Goal: Task Accomplishment & Management: Use online tool/utility

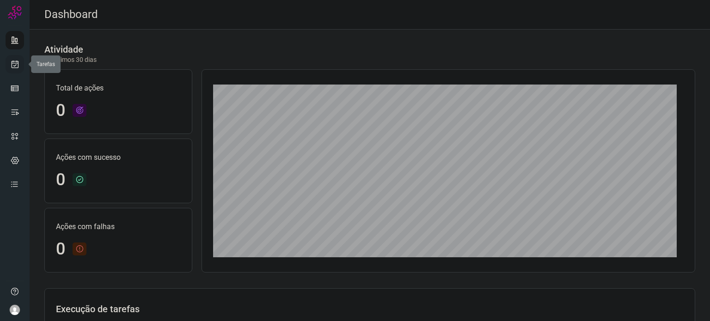
click at [8, 61] on link at bounding box center [15, 64] width 18 height 18
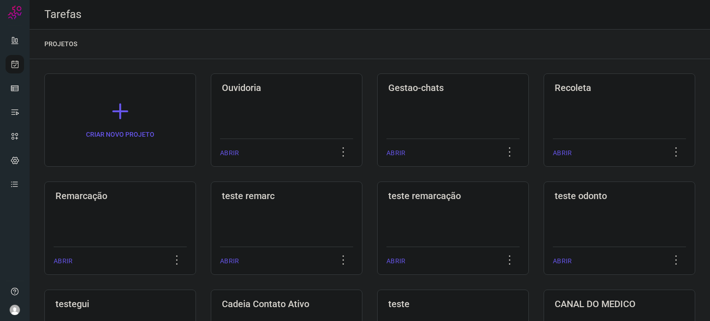
click at [144, 203] on div "Remarcação ABRIR" at bounding box center [120, 228] width 152 height 93
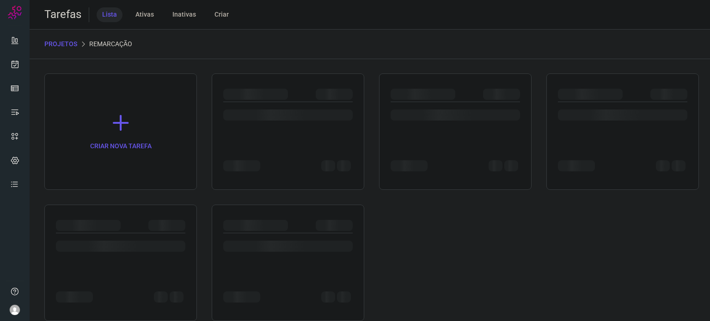
click at [158, 205] on div at bounding box center [120, 263] width 153 height 117
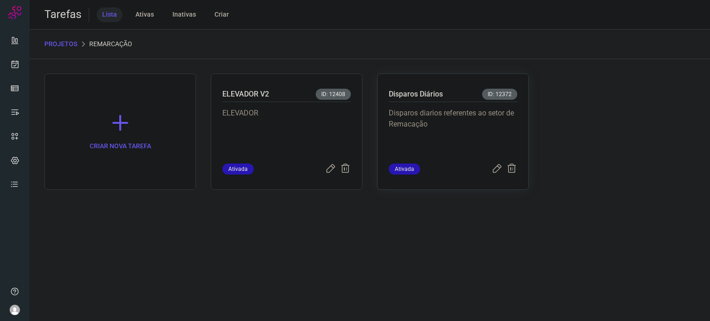
click at [486, 115] on p "Disparos diarios referentes ao setor de Remacação" at bounding box center [453, 131] width 129 height 46
click at [486, 116] on p "Disparos diarios referentes ao setor de Remacação" at bounding box center [453, 131] width 129 height 46
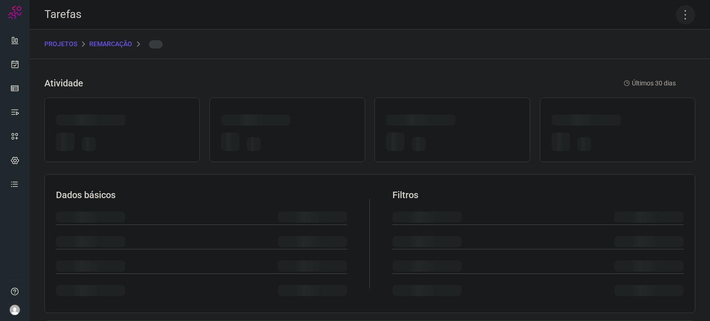
click at [677, 17] on icon at bounding box center [685, 14] width 19 height 19
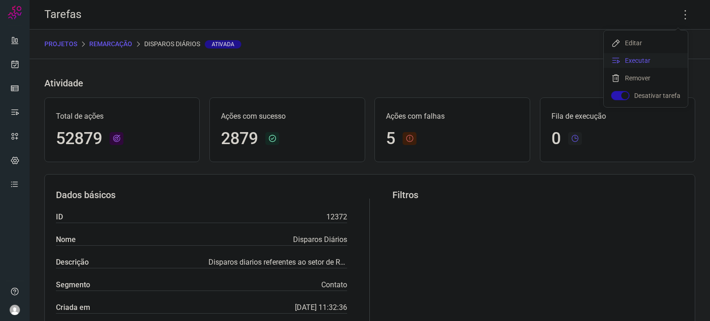
click at [642, 61] on li "Executar" at bounding box center [646, 60] width 84 height 15
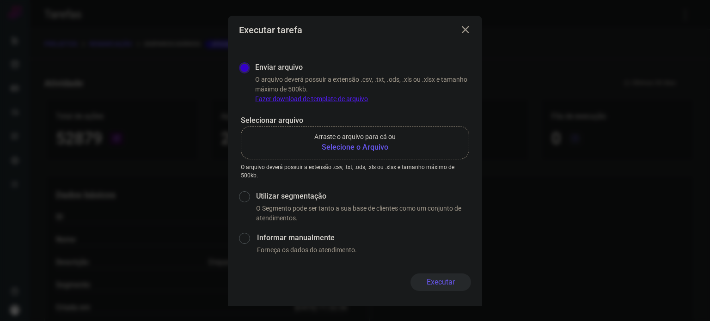
click at [335, 146] on b "Selecione o Arquivo" at bounding box center [354, 147] width 81 height 11
click at [0, 0] on input "Arraste o arquivo para cá ou Selecione o Arquivo" at bounding box center [0, 0] width 0 height 0
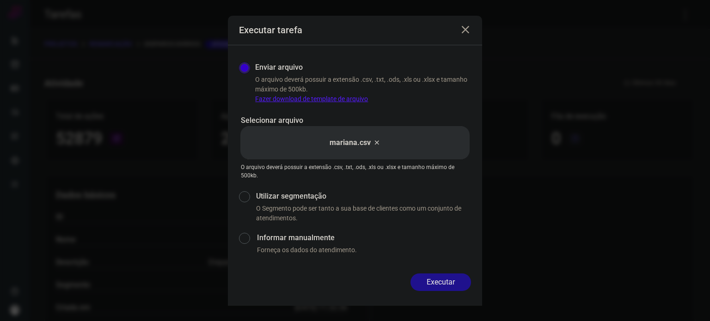
click at [454, 281] on button "Executar" at bounding box center [441, 283] width 61 height 18
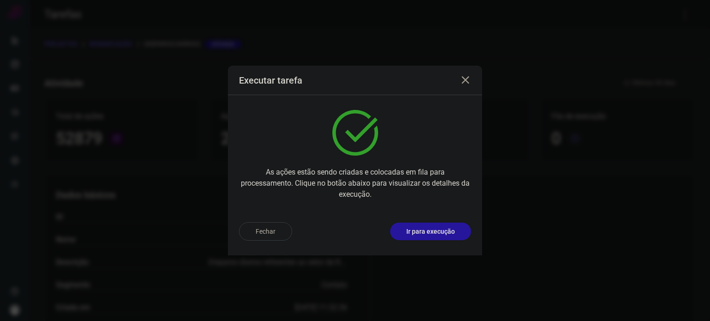
click at [438, 233] on p "Ir para execução" at bounding box center [430, 232] width 49 height 10
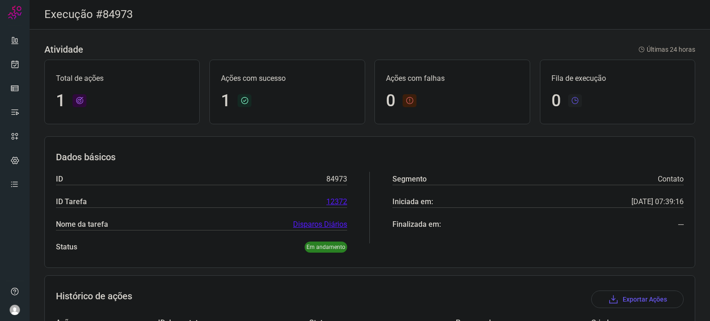
scroll to position [82, 0]
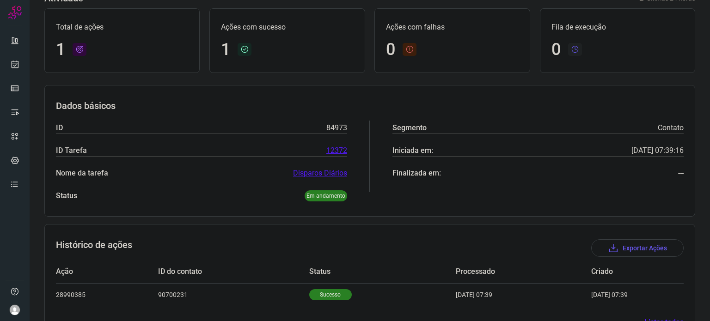
scroll to position [82, 0]
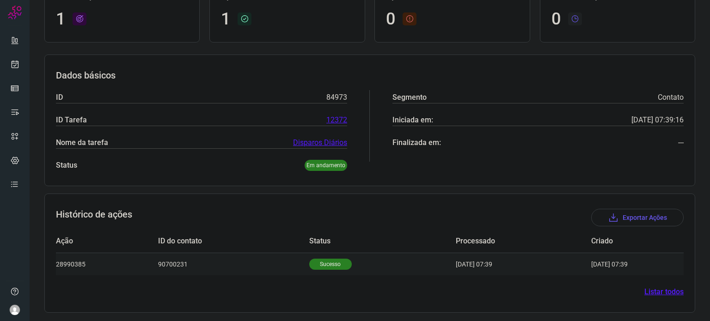
click at [324, 259] on p "Sucesso" at bounding box center [330, 264] width 43 height 11
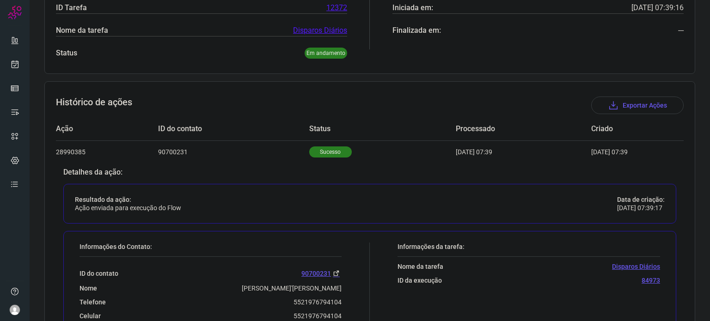
scroll to position [306, 0]
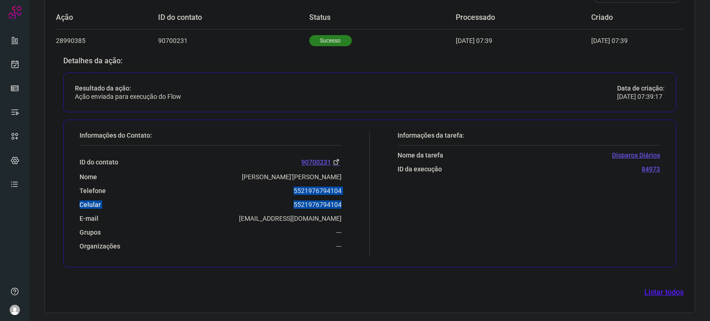
drag, startPoint x: 291, startPoint y: 190, endPoint x: 361, endPoint y: 196, distance: 70.5
click at [361, 196] on div "Informações do Contato: ID do contato 90700231 Nome Ana Cristina Sant'anna Da S…" at bounding box center [222, 193] width 295 height 125
click at [284, 193] on div "Telefone 5521976794104" at bounding box center [211, 191] width 262 height 8
drag, startPoint x: 292, startPoint y: 193, endPoint x: 348, endPoint y: 187, distance: 55.9
click at [348, 187] on div "Informações do Contato: ID do contato 90700231 Nome Ana Cristina Sant'anna Da S…" at bounding box center [222, 193] width 295 height 125
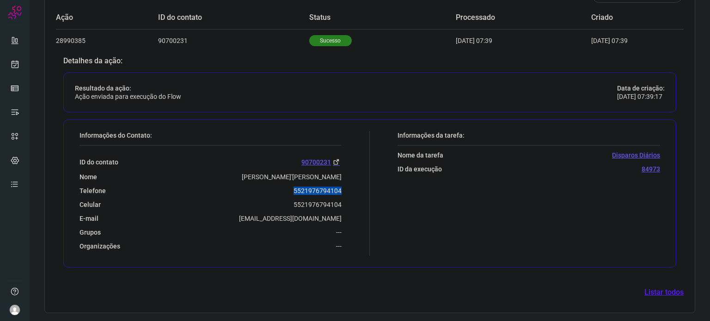
copy p "5521976794104"
click at [12, 64] on icon at bounding box center [15, 64] width 10 height 9
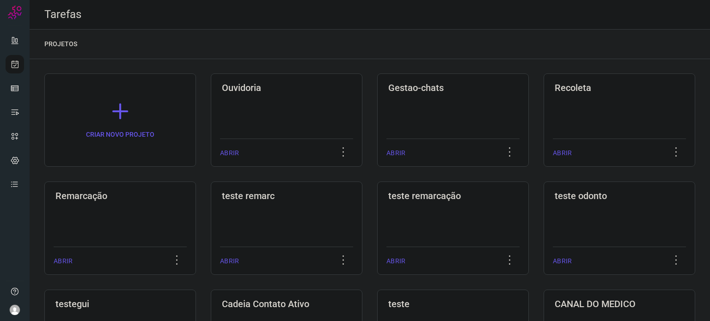
click at [128, 208] on div "Remarcação ABRIR" at bounding box center [120, 228] width 152 height 93
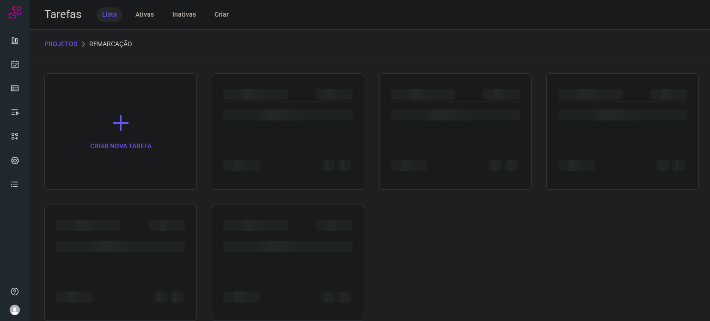
click at [128, 208] on div at bounding box center [120, 263] width 153 height 117
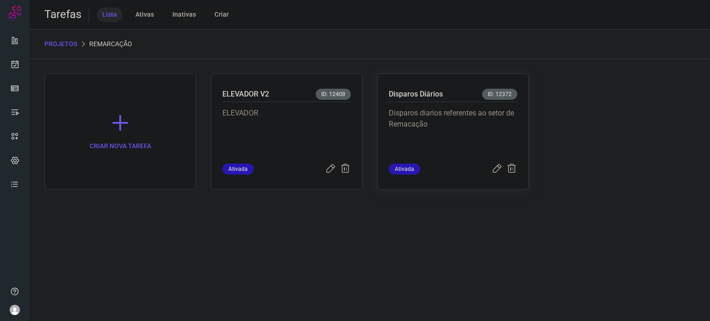
click at [446, 103] on div "Disparos diarios referentes ao setor de Remacação" at bounding box center [453, 132] width 129 height 61
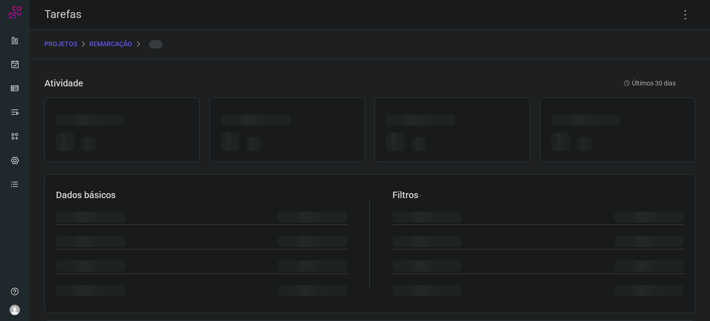
drag, startPoint x: 446, startPoint y: 103, endPoint x: 514, endPoint y: 100, distance: 68.5
click at [445, 103] on div at bounding box center [452, 130] width 155 height 65
click at [679, 15] on icon at bounding box center [685, 14] width 19 height 19
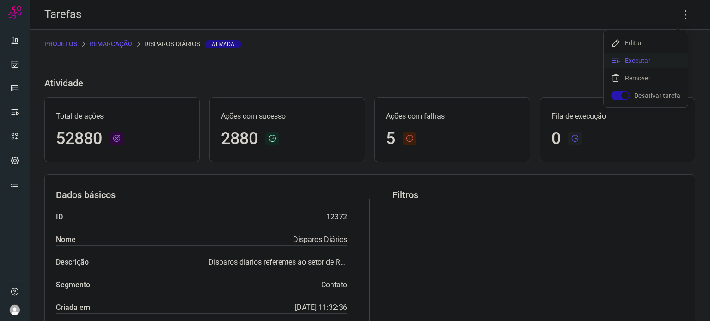
click at [676, 54] on li "Executar" at bounding box center [646, 60] width 84 height 15
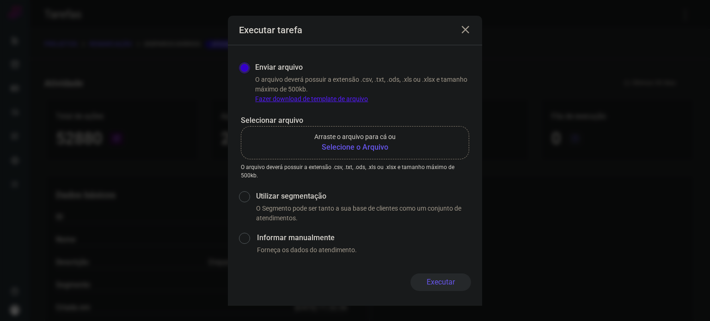
click at [369, 141] on p "Arraste o arquivo para cá ou" at bounding box center [354, 137] width 81 height 10
click at [0, 0] on input "Arraste o arquivo para cá ou Selecione o Arquivo" at bounding box center [0, 0] width 0 height 0
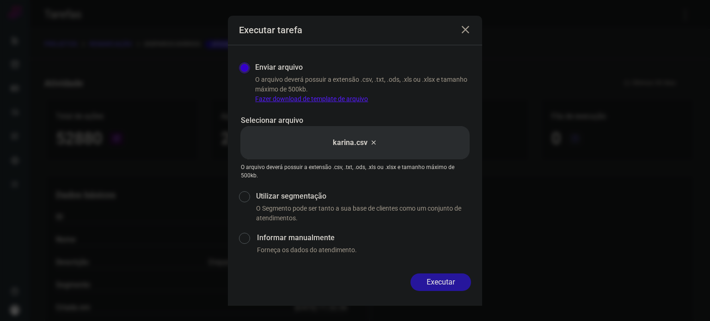
click at [454, 286] on button "Executar" at bounding box center [441, 283] width 61 height 18
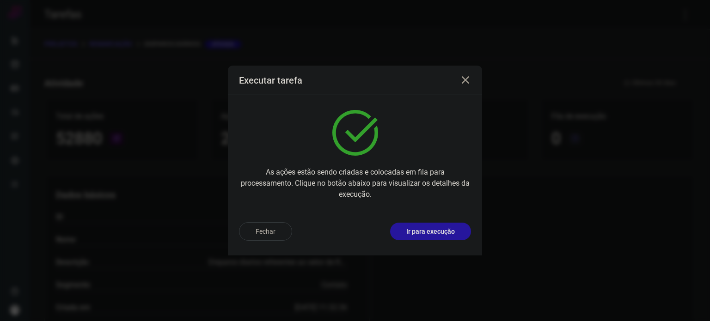
click at [444, 232] on p "Ir para execução" at bounding box center [430, 232] width 49 height 10
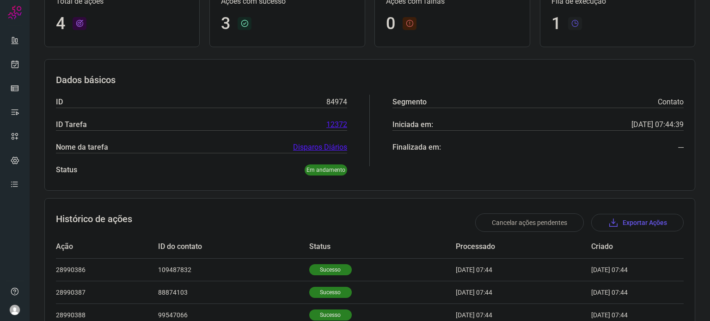
scroll to position [151, 0]
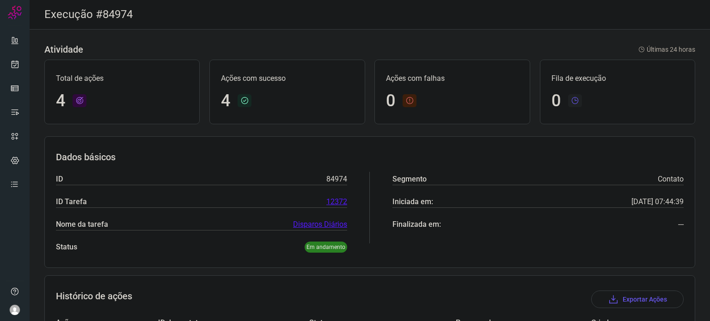
scroll to position [150, 0]
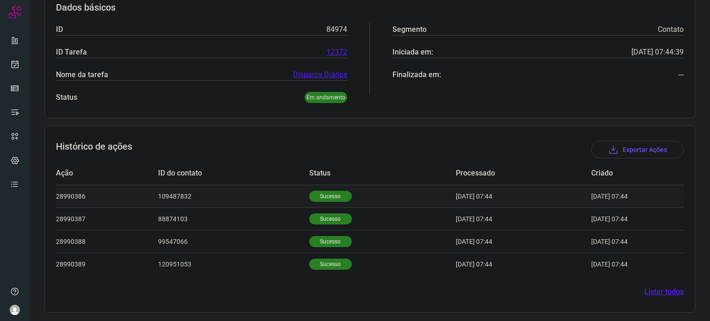
click at [310, 200] on td "Sucesso" at bounding box center [382, 196] width 147 height 23
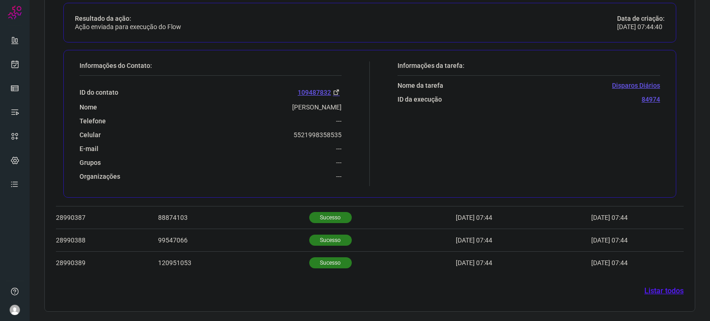
scroll to position [374, 0]
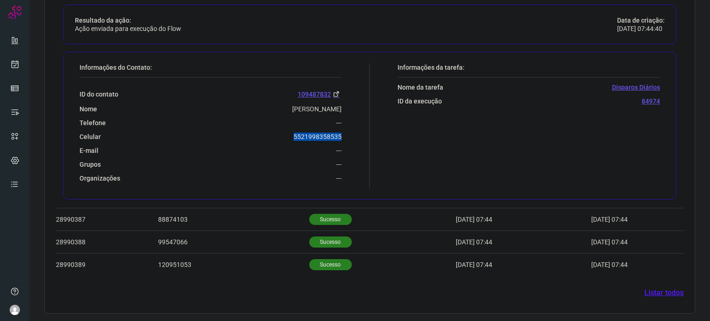
drag, startPoint x: 287, startPoint y: 135, endPoint x: 348, endPoint y: 130, distance: 61.2
click at [348, 130] on div "Informações do Contato: ID do contato 109487832 Nome Aline Ferreira Martins Tel…" at bounding box center [222, 125] width 295 height 125
copy p "5521998358535"
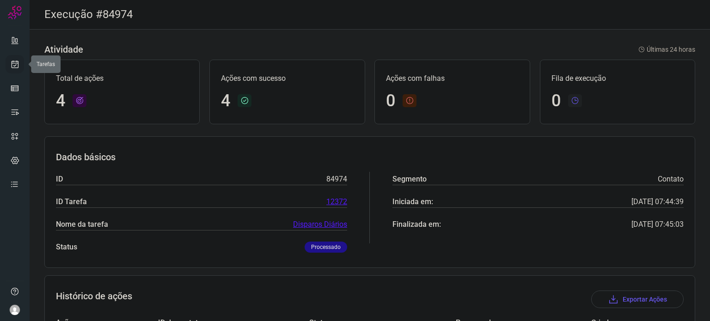
click at [18, 67] on icon at bounding box center [15, 64] width 10 height 9
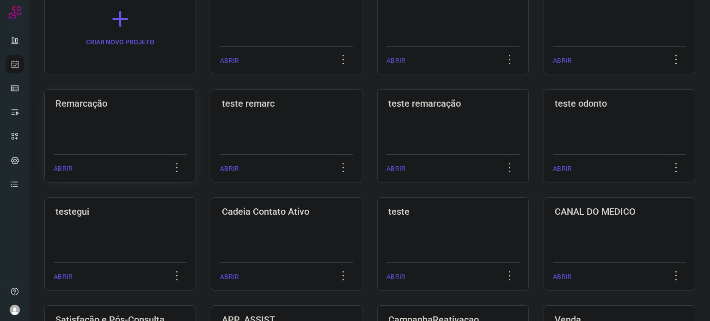
click at [123, 121] on div "Remarcação ABRIR" at bounding box center [120, 135] width 152 height 93
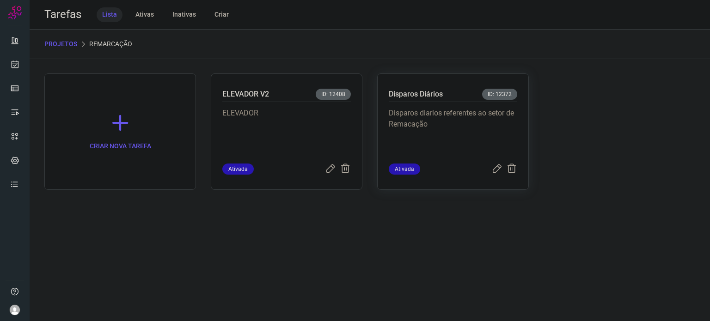
click at [439, 103] on div "Disparos diarios referentes ao setor de Remacação" at bounding box center [453, 132] width 129 height 61
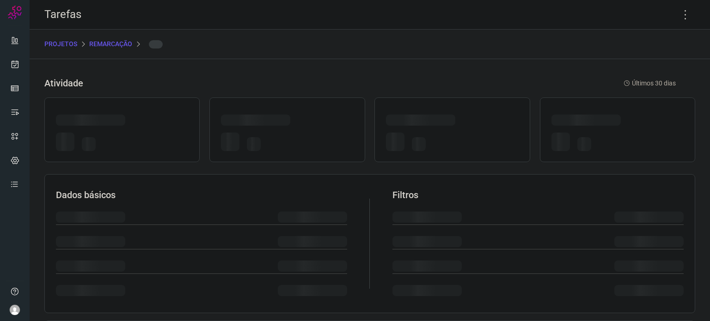
click at [439, 103] on div at bounding box center [452, 130] width 155 height 65
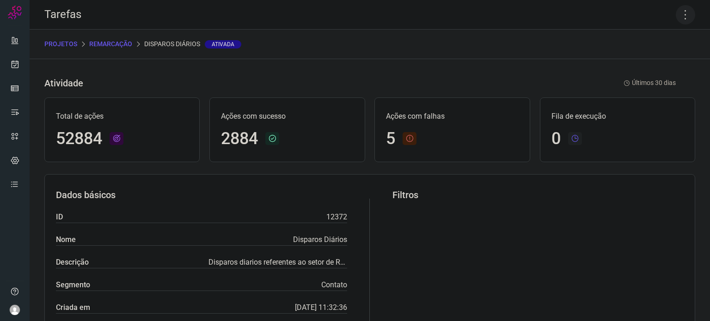
click at [676, 13] on icon at bounding box center [685, 14] width 19 height 19
click at [652, 59] on li "Executar" at bounding box center [646, 60] width 84 height 15
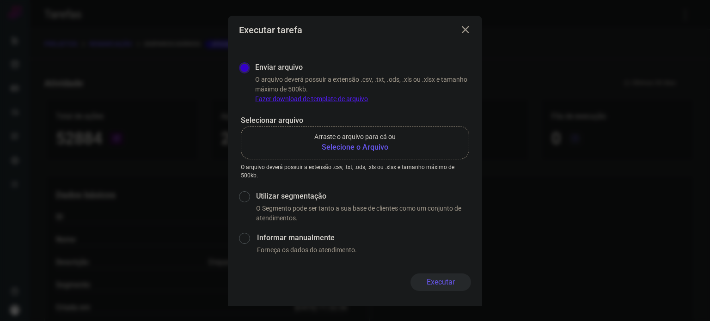
click at [329, 142] on b "Selecione o Arquivo" at bounding box center [354, 147] width 81 height 11
click at [368, 148] on b "Selecione o Arquivo" at bounding box center [354, 147] width 81 height 11
click at [0, 0] on input "Arraste o arquivo para cá ou Selecione o Arquivo" at bounding box center [0, 0] width 0 height 0
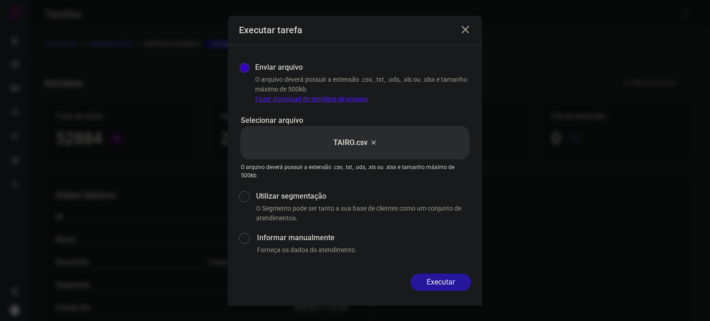
click at [436, 279] on button "Executar" at bounding box center [441, 283] width 61 height 18
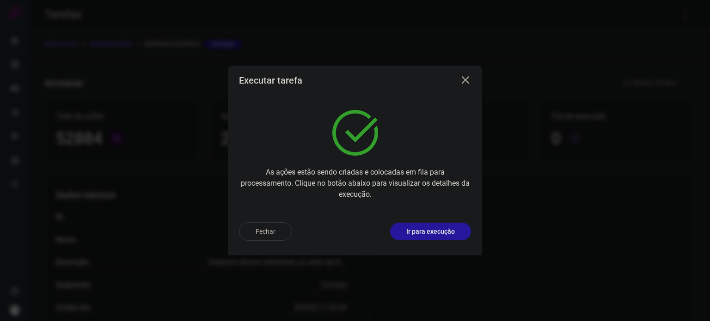
click at [443, 229] on p "Ir para execução" at bounding box center [430, 232] width 49 height 10
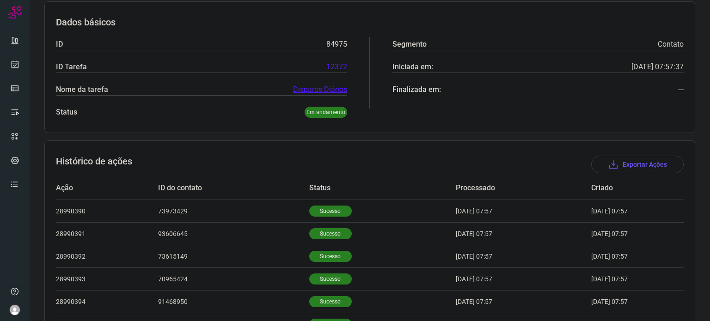
scroll to position [218, 0]
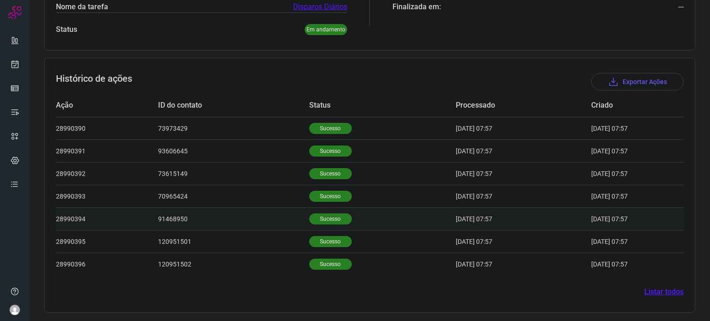
click at [325, 228] on td "Sucesso" at bounding box center [382, 219] width 147 height 23
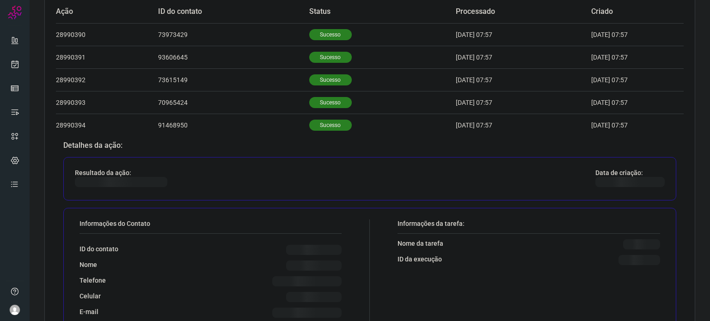
scroll to position [442, 0]
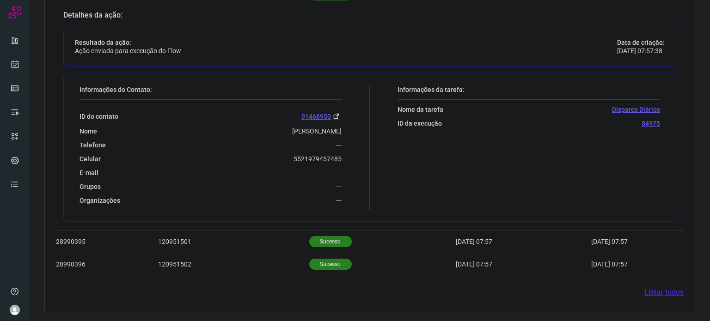
drag, startPoint x: 285, startPoint y: 164, endPoint x: 304, endPoint y: 151, distance: 23.0
click at [306, 153] on div "ID do contato 91468950 Nome Afonsinha Rosa Leopoldo Telefone --- Celular 552197…" at bounding box center [211, 152] width 262 height 105
click at [268, 146] on div "Telefone ---" at bounding box center [211, 145] width 262 height 8
drag, startPoint x: 297, startPoint y: 158, endPoint x: 337, endPoint y: 152, distance: 39.7
click at [337, 152] on div "ID do contato 91468950 Nome Afonsinha Rosa Leopoldo Telefone --- Celular 552197…" at bounding box center [211, 152] width 262 height 105
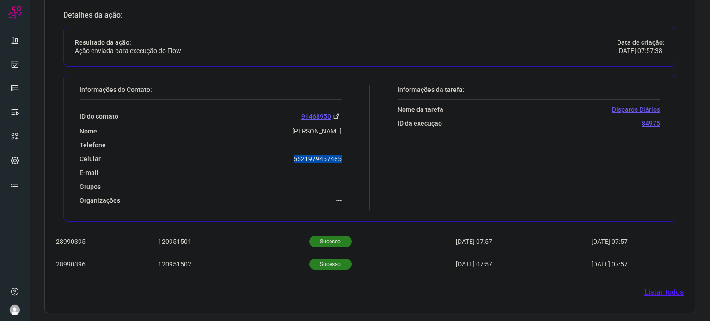
copy p "5521979457485"
click at [16, 66] on icon at bounding box center [15, 64] width 10 height 9
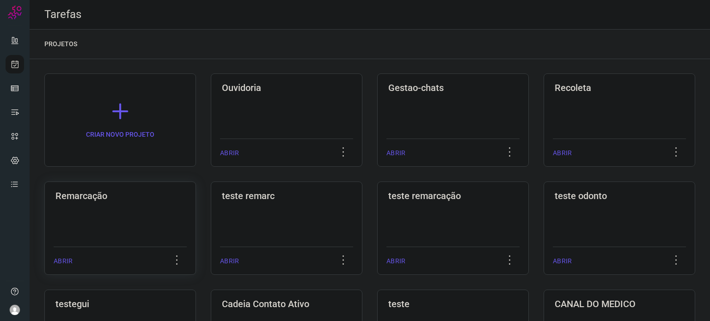
click at [141, 197] on h3 "Remarcação" at bounding box center [119, 195] width 129 height 11
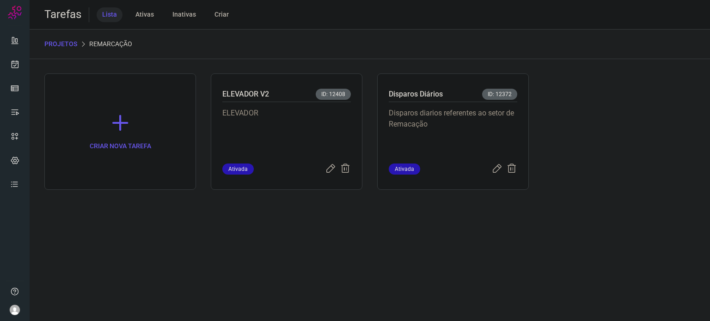
click at [420, 136] on p "Disparos diarios referentes ao setor de Remacação" at bounding box center [453, 131] width 129 height 46
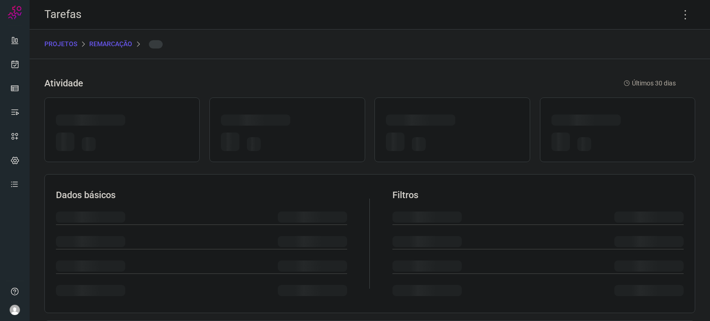
click at [420, 136] on div at bounding box center [452, 144] width 132 height 22
click at [679, 15] on icon at bounding box center [685, 14] width 19 height 19
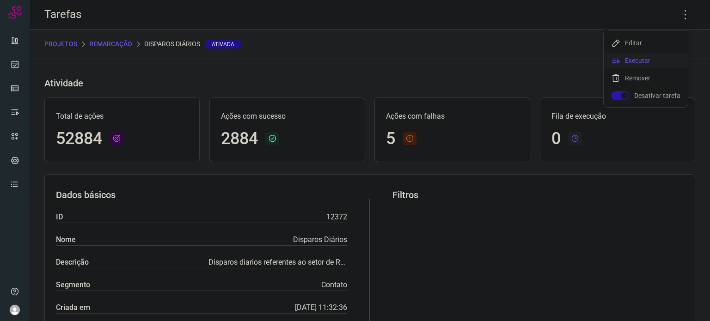
click at [655, 66] on li "Executar" at bounding box center [646, 60] width 84 height 15
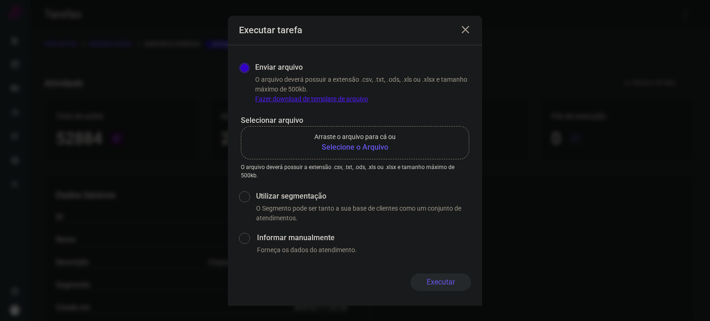
click at [370, 147] on b "Selecione o Arquivo" at bounding box center [354, 147] width 81 height 11
click at [0, 0] on input "Arraste o arquivo para cá ou Selecione o Arquivo" at bounding box center [0, 0] width 0 height 0
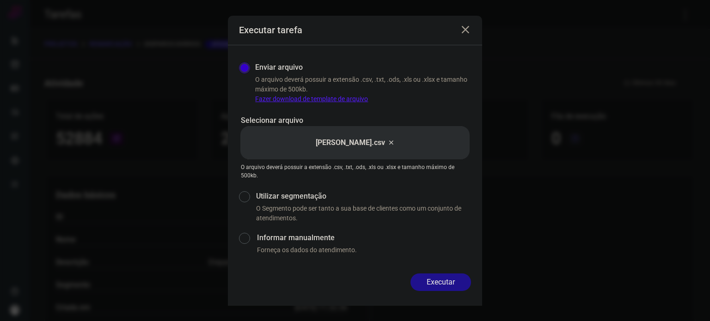
click at [454, 277] on button "Executar" at bounding box center [441, 283] width 61 height 18
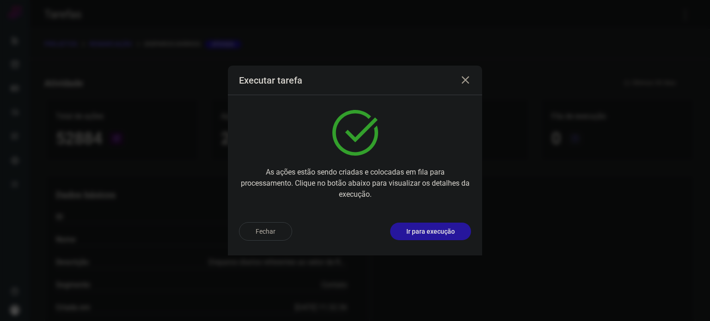
click at [416, 230] on p "Ir para execução" at bounding box center [430, 232] width 49 height 10
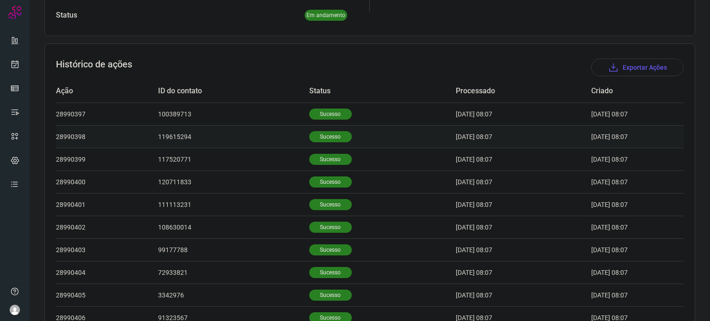
scroll to position [286, 0]
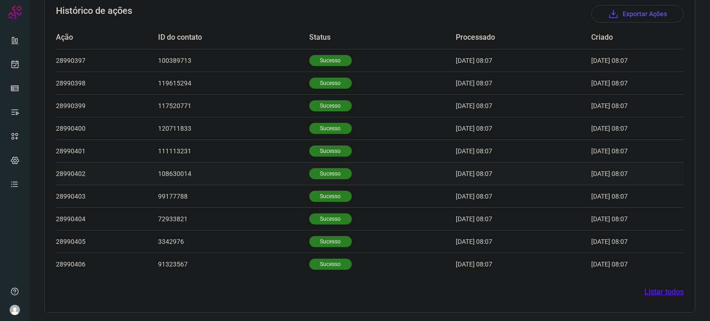
click at [322, 178] on td "Sucesso" at bounding box center [382, 173] width 147 height 23
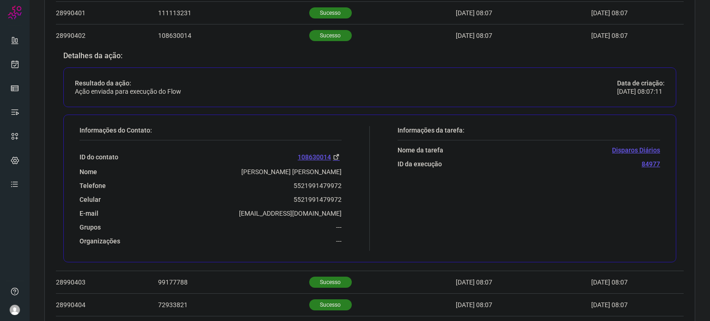
scroll to position [424, 0]
drag, startPoint x: 287, startPoint y: 198, endPoint x: 338, endPoint y: 196, distance: 51.8
click at [338, 196] on div "Informações do Contato: ID do contato 108630014 Nome [PERSON_NAME] [PERSON_NAME…" at bounding box center [222, 188] width 295 height 125
copy p "5521991479972"
click at [17, 62] on icon at bounding box center [15, 64] width 10 height 9
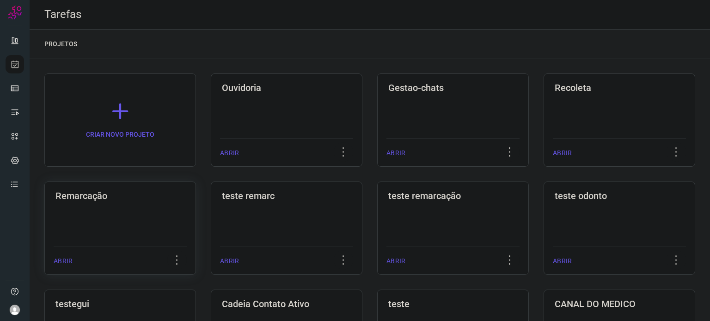
click at [131, 203] on div "Remarcação ABRIR" at bounding box center [120, 228] width 152 height 93
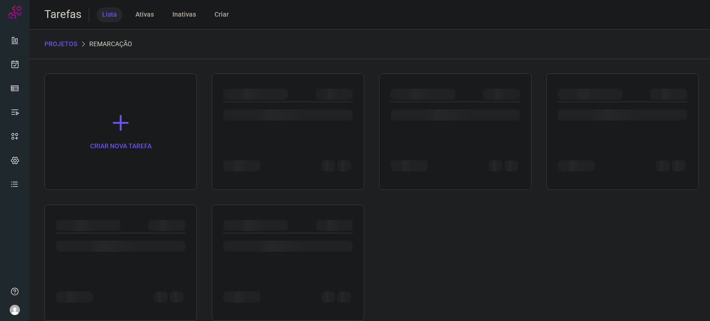
click at [430, 154] on div at bounding box center [455, 156] width 129 height 37
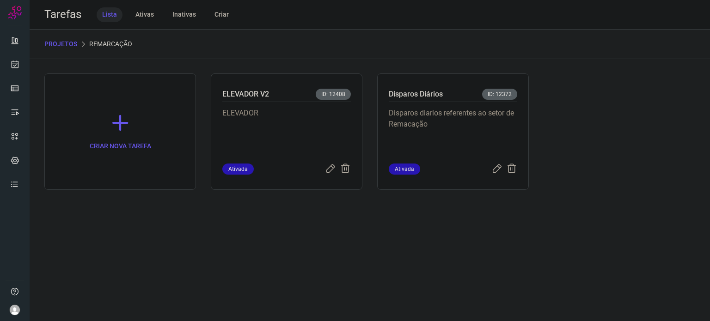
click at [430, 154] on div "Disparos diarios referentes ao setor de Remacação" at bounding box center [453, 132] width 129 height 61
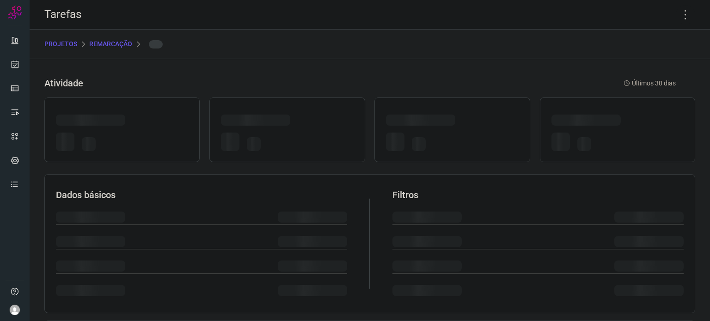
click at [430, 154] on div at bounding box center [452, 130] width 155 height 65
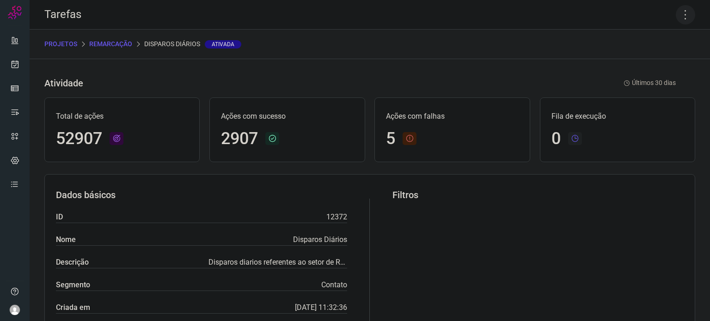
click at [678, 14] on icon at bounding box center [685, 14] width 19 height 19
click at [623, 62] on li "Executar" at bounding box center [646, 60] width 84 height 15
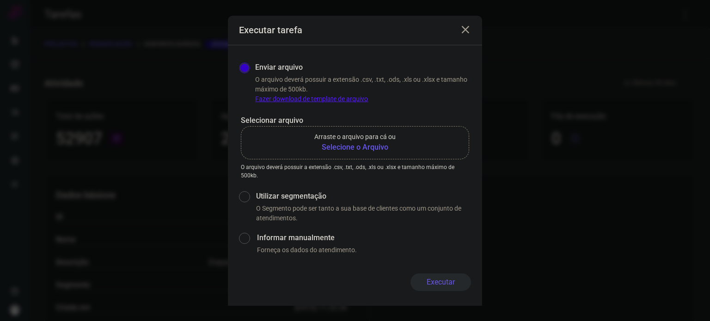
click at [372, 149] on b "Selecione o Arquivo" at bounding box center [354, 147] width 81 height 11
click at [0, 0] on input "Arraste o arquivo para cá ou Selecione o Arquivo" at bounding box center [0, 0] width 0 height 0
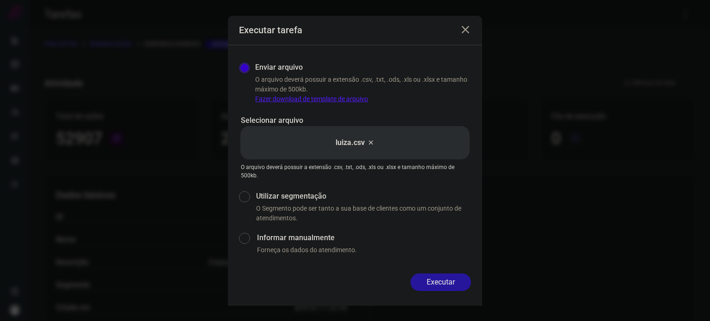
click at [440, 283] on button "Executar" at bounding box center [441, 283] width 61 height 18
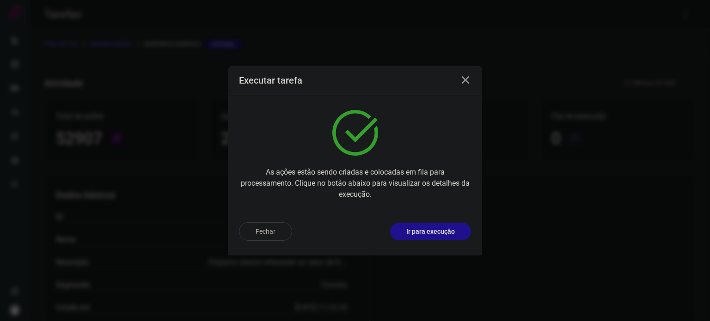
click at [442, 237] on button "Ir para execução" at bounding box center [430, 232] width 81 height 18
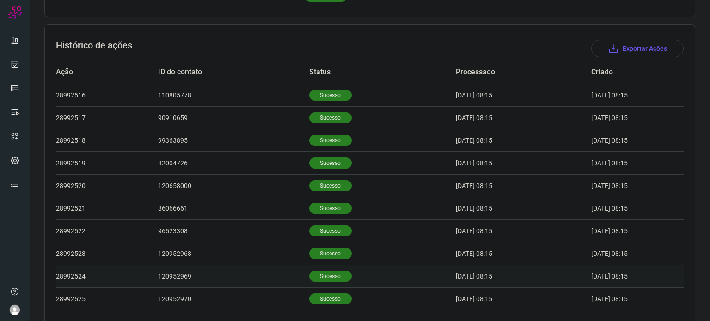
scroll to position [286, 0]
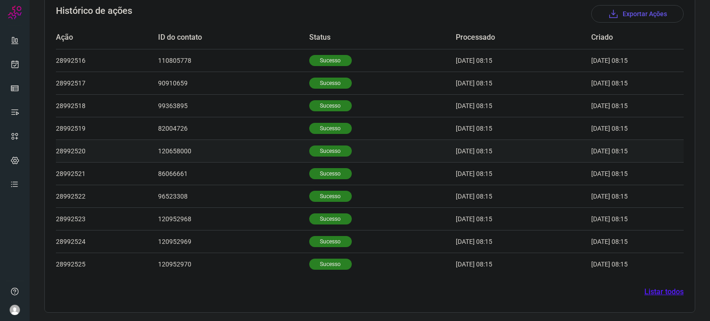
click at [309, 160] on td "Sucesso" at bounding box center [382, 151] width 147 height 23
click at [313, 155] on p "Sucesso" at bounding box center [330, 151] width 43 height 11
click at [327, 149] on p "Sucesso" at bounding box center [330, 151] width 43 height 11
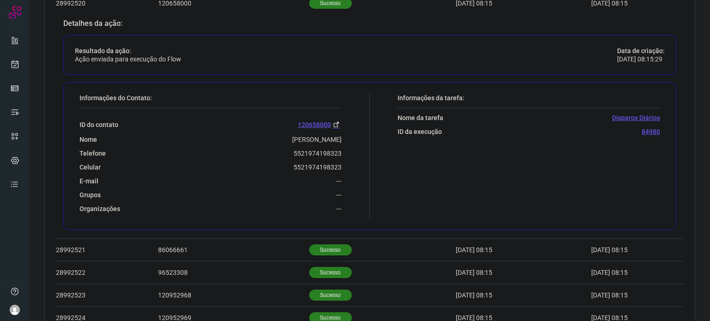
scroll to position [418, 0]
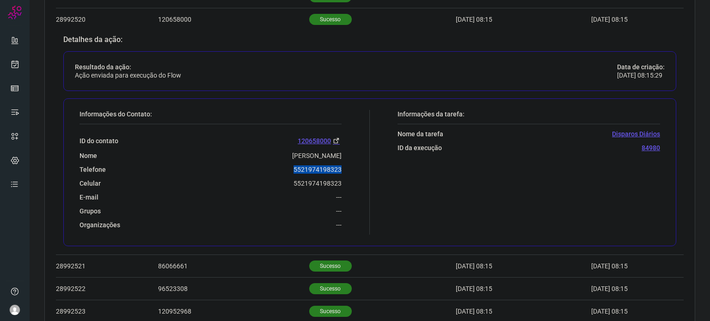
drag, startPoint x: 286, startPoint y: 166, endPoint x: 362, endPoint y: 168, distance: 76.3
click at [362, 168] on div "Informações do Contato: ID do contato 120658000 Nome luciano Telefone 552197419…" at bounding box center [222, 172] width 295 height 125
copy p "5521974198323"
click at [17, 58] on link at bounding box center [15, 64] width 18 height 18
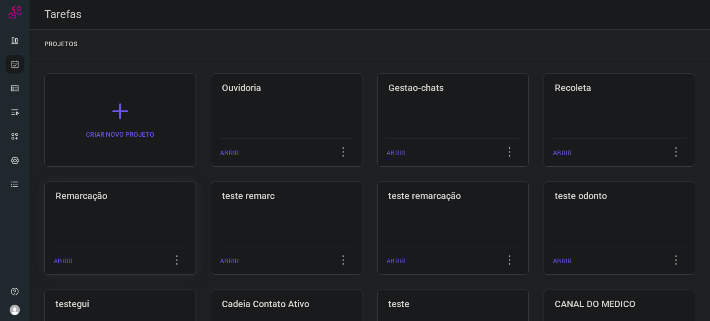
click at [130, 227] on div "Remarcação ABRIR" at bounding box center [120, 228] width 152 height 93
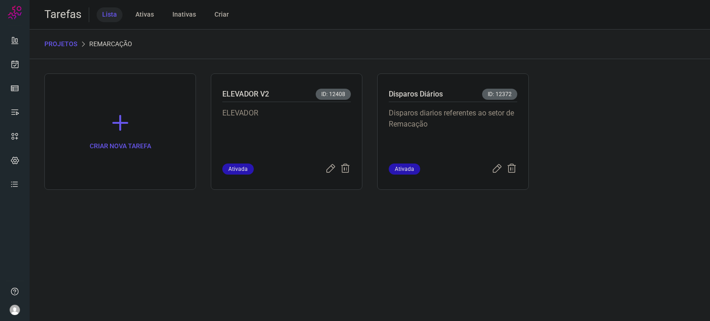
click at [440, 145] on p "Disparos diarios referentes ao setor de Remacação" at bounding box center [453, 131] width 129 height 46
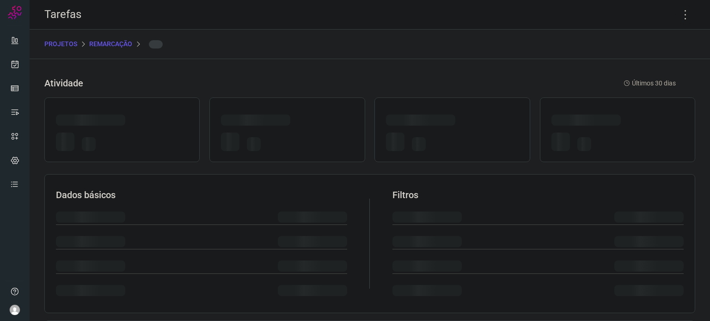
click at [440, 145] on div at bounding box center [452, 144] width 132 height 22
click at [677, 18] on icon at bounding box center [685, 14] width 19 height 19
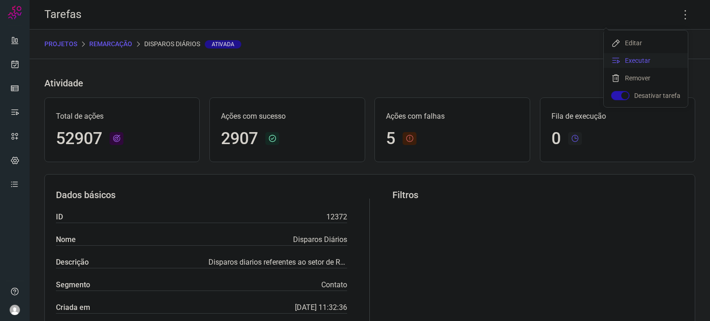
click at [640, 63] on li "Executar" at bounding box center [646, 60] width 84 height 15
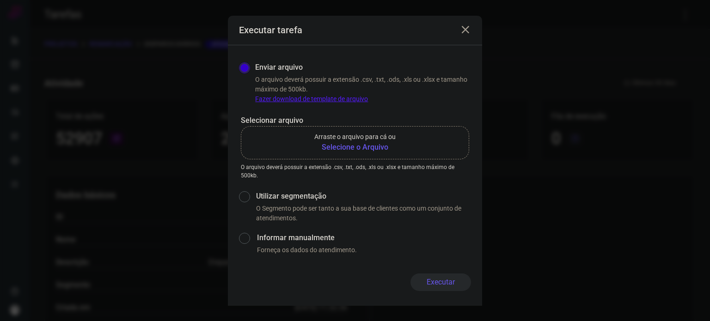
click at [362, 145] on b "Selecione o Arquivo" at bounding box center [354, 147] width 81 height 11
click at [0, 0] on input "Arraste o arquivo para cá ou Selecione o Arquivo" at bounding box center [0, 0] width 0 height 0
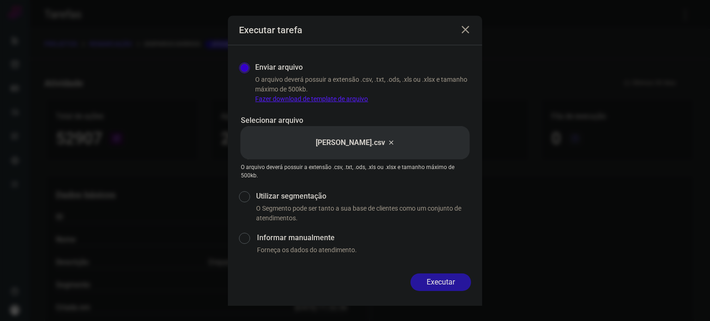
click at [449, 283] on button "Executar" at bounding box center [441, 283] width 61 height 18
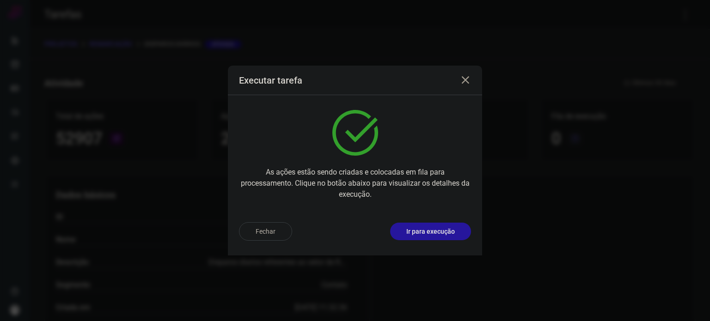
click at [437, 230] on p "Ir para execução" at bounding box center [430, 232] width 49 height 10
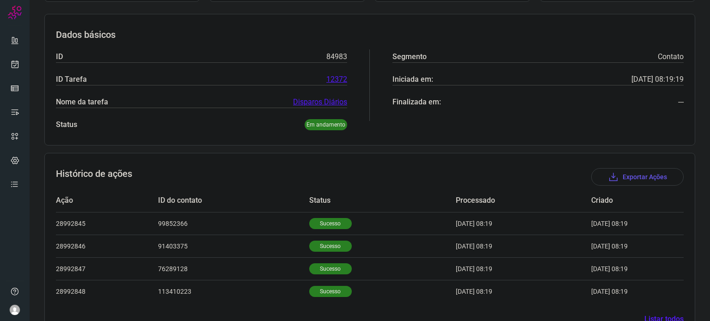
scroll to position [150, 0]
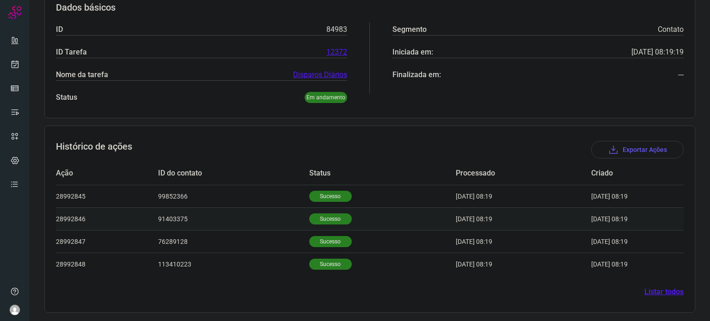
click at [309, 226] on td "Sucesso" at bounding box center [382, 219] width 147 height 23
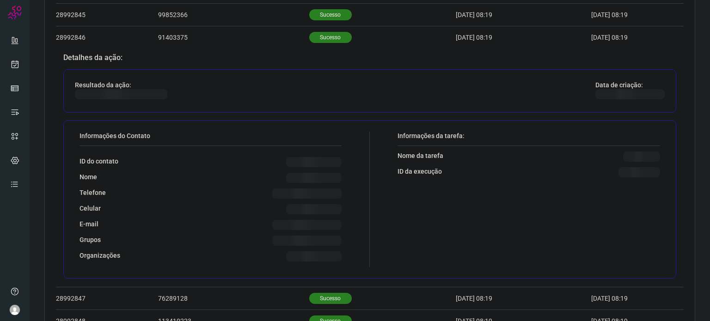
scroll to position [374, 0]
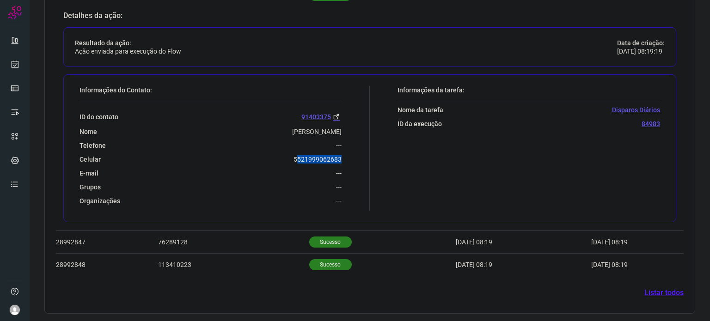
drag, startPoint x: 293, startPoint y: 159, endPoint x: 353, endPoint y: 154, distance: 60.7
click at [353, 154] on div "Informações do Contato: ID do contato 91403375 Nome Luciana Nogueira Faria Tele…" at bounding box center [222, 148] width 295 height 125
drag, startPoint x: 290, startPoint y: 155, endPoint x: 343, endPoint y: 153, distance: 52.7
click at [343, 153] on div "Informações do Contato: ID do contato 91403375 Nome Luciana Nogueira Faria Tele…" at bounding box center [222, 148] width 295 height 125
copy p "5521999062683"
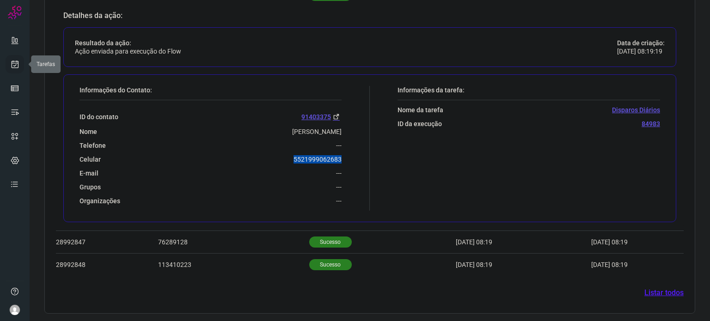
click at [14, 60] on icon at bounding box center [15, 64] width 10 height 9
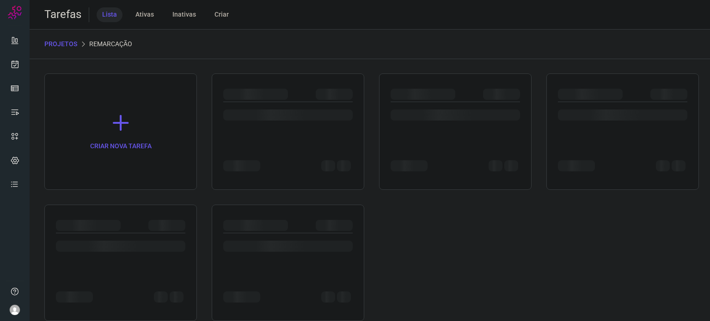
click at [107, 210] on div at bounding box center [120, 263] width 153 height 117
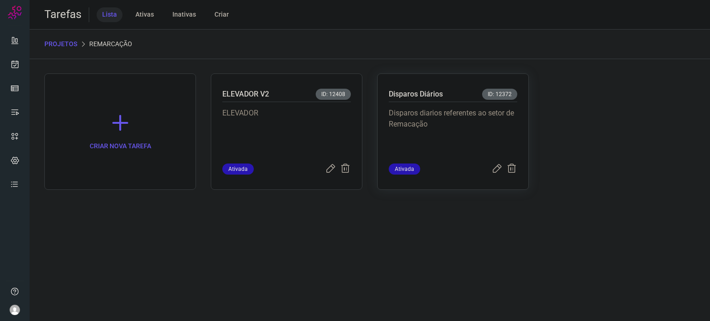
click at [514, 119] on p "Disparos diarios referentes ao setor de Remacação" at bounding box center [453, 131] width 129 height 46
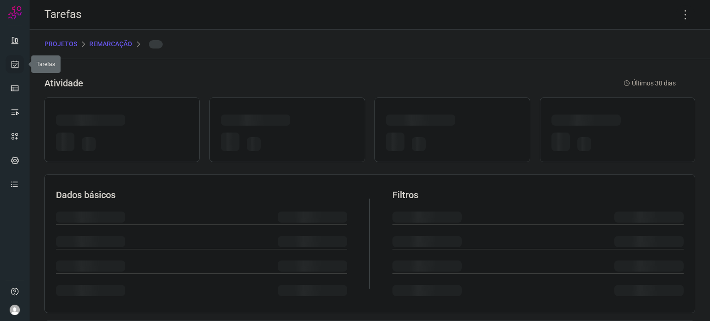
click at [15, 66] on icon at bounding box center [15, 64] width 10 height 9
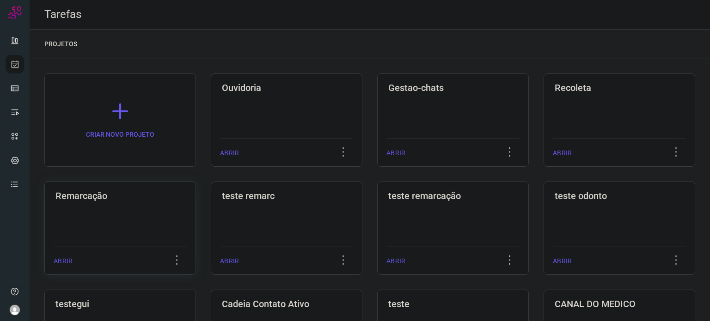
click at [125, 229] on div "Remarcação ABRIR" at bounding box center [120, 228] width 152 height 93
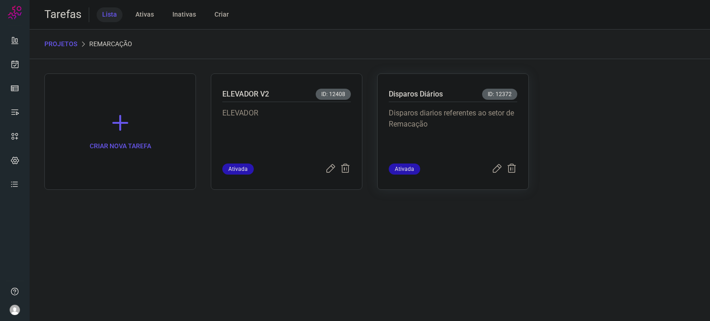
click at [462, 144] on p "Disparos diarios referentes ao setor de Remacação" at bounding box center [453, 131] width 129 height 46
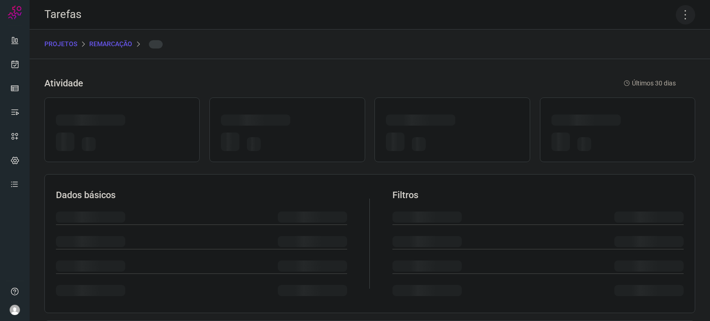
click at [680, 14] on icon at bounding box center [685, 14] width 19 height 19
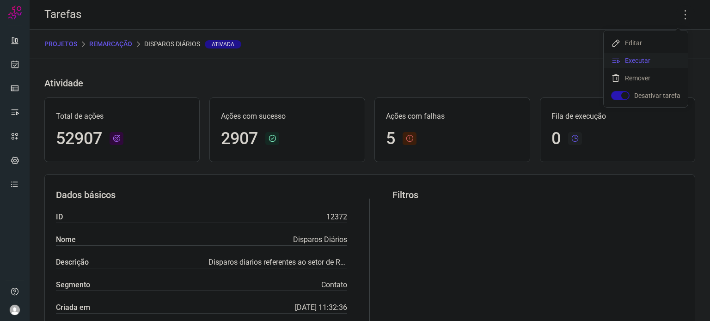
click at [665, 62] on li "Executar" at bounding box center [646, 60] width 84 height 15
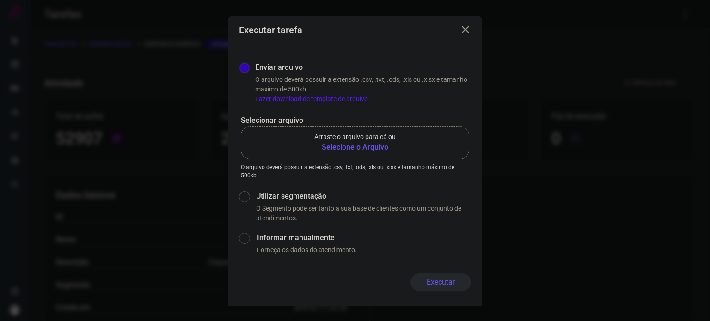
click at [383, 151] on b "Selecione o Arquivo" at bounding box center [354, 147] width 81 height 11
click at [0, 0] on input "Arraste o arquivo para cá ou Selecione o Arquivo" at bounding box center [0, 0] width 0 height 0
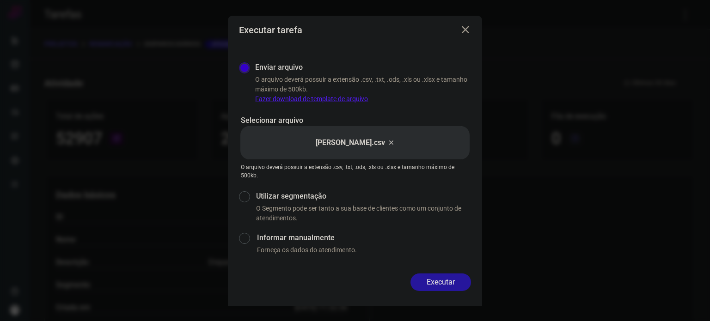
click at [461, 282] on button "Executar" at bounding box center [441, 283] width 61 height 18
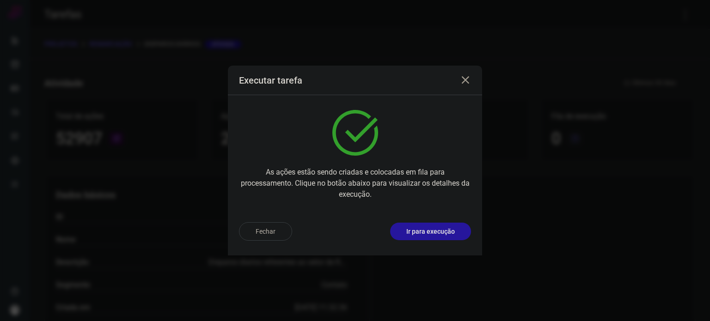
click at [453, 234] on p "Ir para execução" at bounding box center [430, 232] width 49 height 10
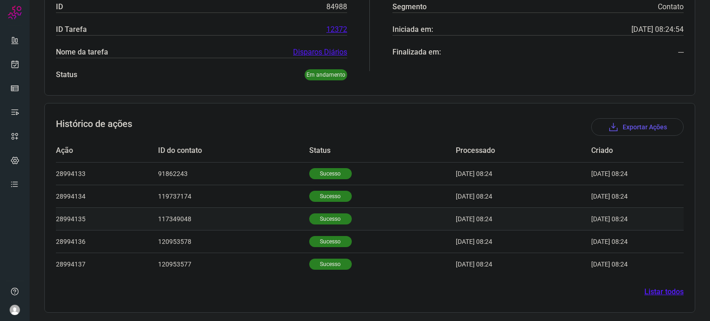
click at [322, 214] on p "Sucesso" at bounding box center [330, 219] width 43 height 11
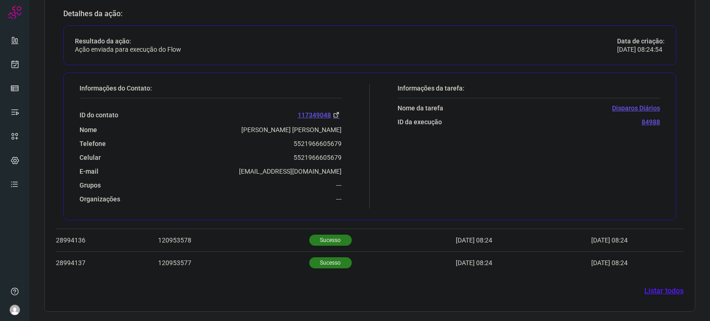
scroll to position [396, 0]
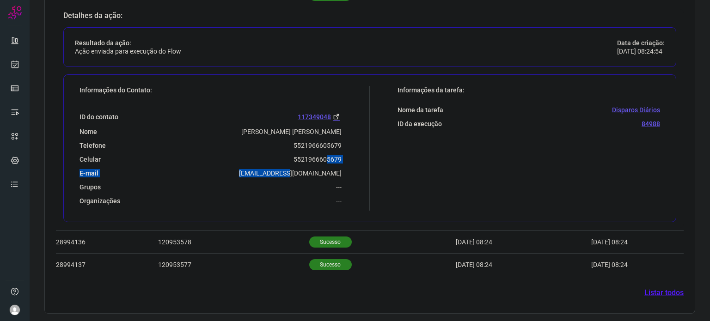
drag, startPoint x: 289, startPoint y: 164, endPoint x: 318, endPoint y: 153, distance: 31.4
click at [318, 153] on div "ID do contato 117349048 Nome [PERSON_NAME] [PERSON_NAME] Telefone 5521966605679…" at bounding box center [211, 152] width 262 height 105
click at [278, 144] on div "Telefone [PHONE_NUMBER]" at bounding box center [211, 145] width 262 height 8
drag, startPoint x: 290, startPoint y: 160, endPoint x: 342, endPoint y: 157, distance: 51.4
click at [342, 157] on div "Informações do Contato: ID do contato 117349048 Nome [PERSON_NAME] [PERSON_NAME…" at bounding box center [222, 148] width 295 height 125
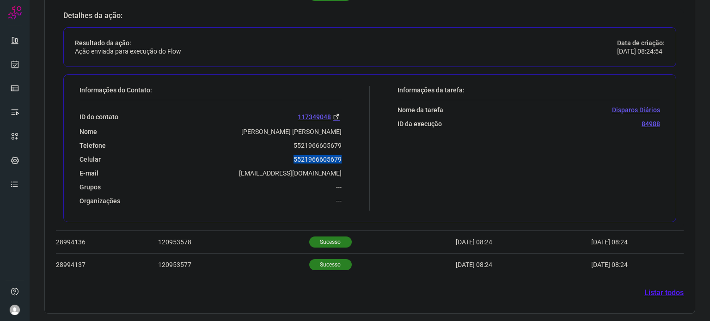
copy p "5521966605679"
click at [20, 70] on link at bounding box center [15, 64] width 18 height 18
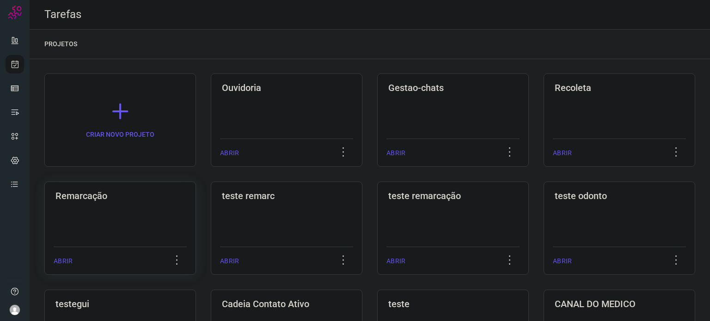
click at [137, 211] on div "Remarcação ABRIR" at bounding box center [120, 228] width 152 height 93
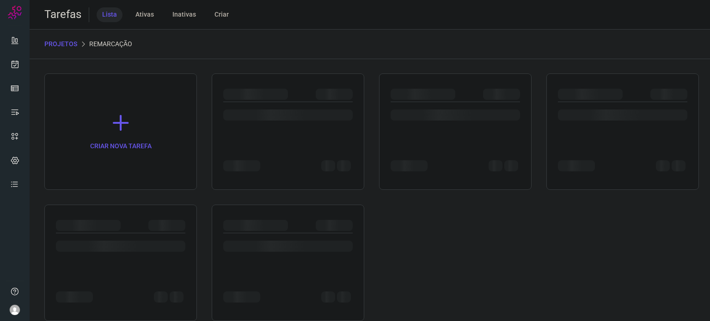
click at [137, 211] on div at bounding box center [120, 263] width 153 height 117
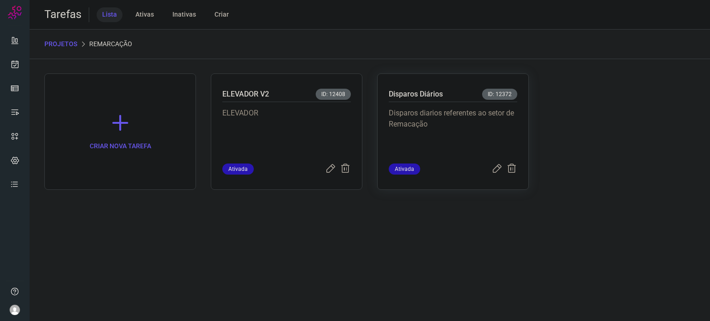
click at [502, 110] on p "Disparos diarios referentes ao setor de Remacação" at bounding box center [453, 131] width 129 height 46
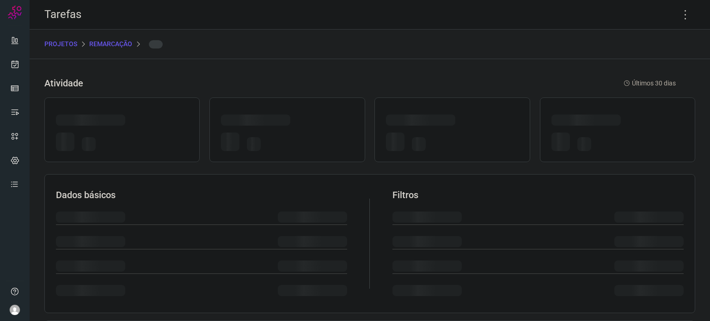
drag, startPoint x: 502, startPoint y: 110, endPoint x: 508, endPoint y: 105, distance: 7.6
click at [502, 111] on div at bounding box center [452, 130] width 155 height 65
click at [676, 11] on icon at bounding box center [685, 14] width 19 height 19
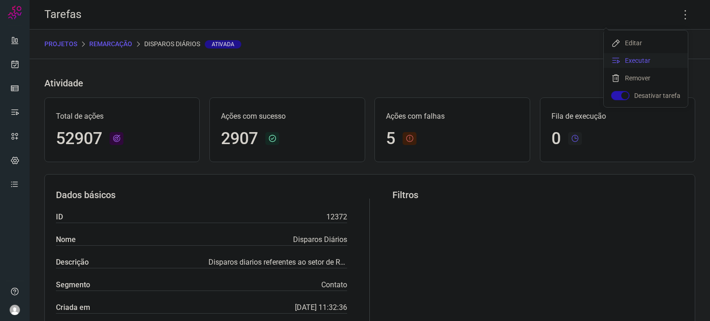
click at [643, 59] on li "Executar" at bounding box center [646, 60] width 84 height 15
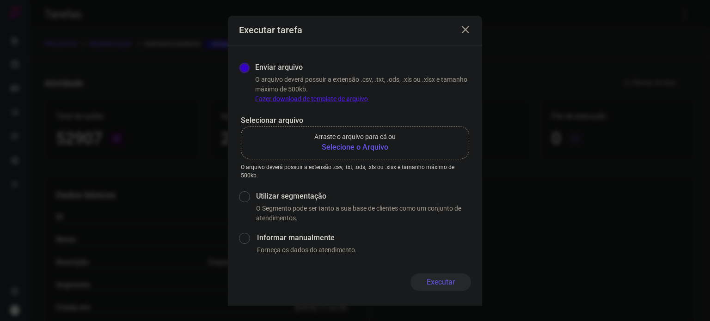
click at [339, 141] on p "Arraste o arquivo para cá ou" at bounding box center [354, 137] width 81 height 10
click at [0, 0] on input "Arraste o arquivo para cá ou Selecione o Arquivo" at bounding box center [0, 0] width 0 height 0
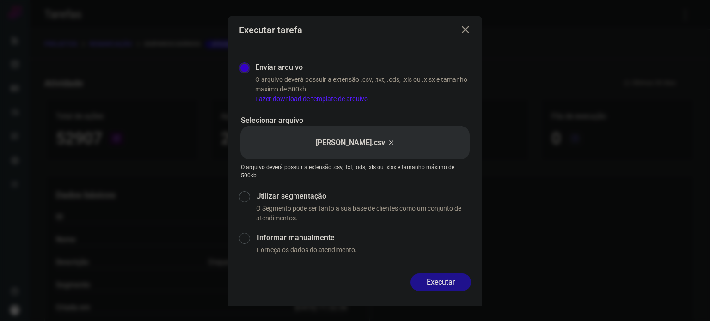
click at [450, 277] on button "Executar" at bounding box center [441, 283] width 61 height 18
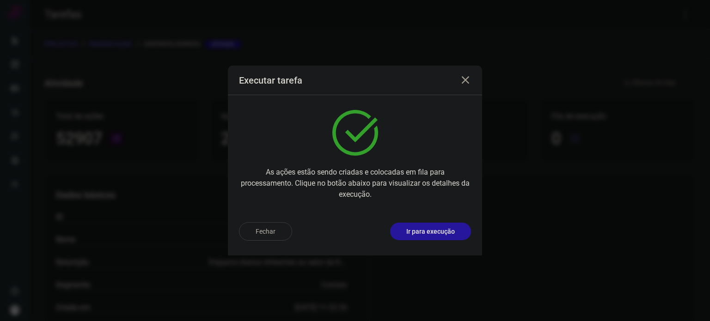
click at [436, 223] on button "Ir para execução" at bounding box center [430, 232] width 81 height 18
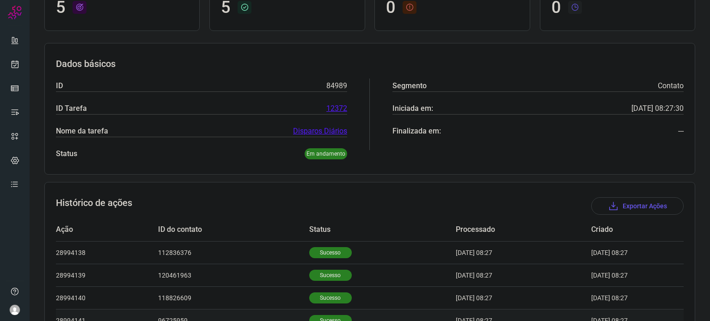
scroll to position [172, 0]
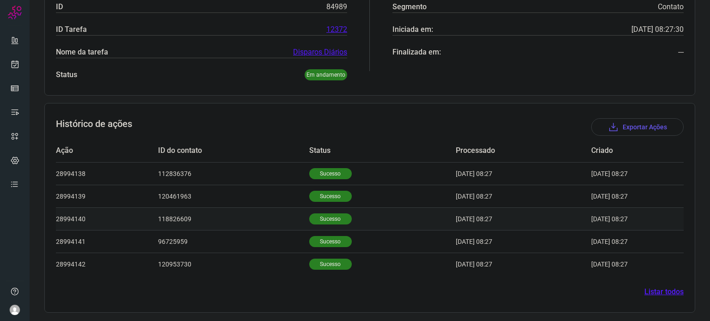
click at [333, 216] on p "Sucesso" at bounding box center [330, 219] width 43 height 11
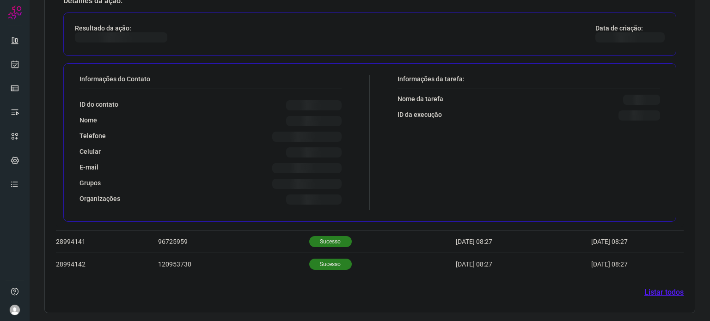
scroll to position [396, 0]
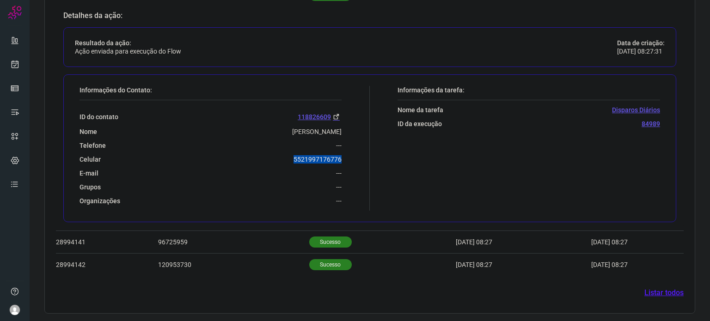
drag, startPoint x: 312, startPoint y: 160, endPoint x: 348, endPoint y: 160, distance: 35.6
click at [348, 160] on div "Informações do Contato: ID do contato 118826609 Nome Ricardo Telefone --- Celul…" at bounding box center [222, 148] width 295 height 125
copy p "5521997176776"
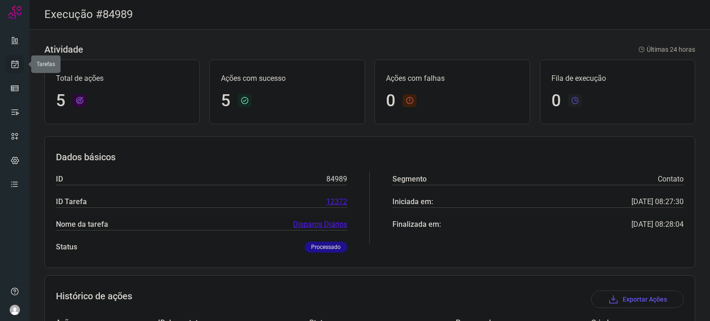
click at [15, 55] on link at bounding box center [15, 64] width 18 height 18
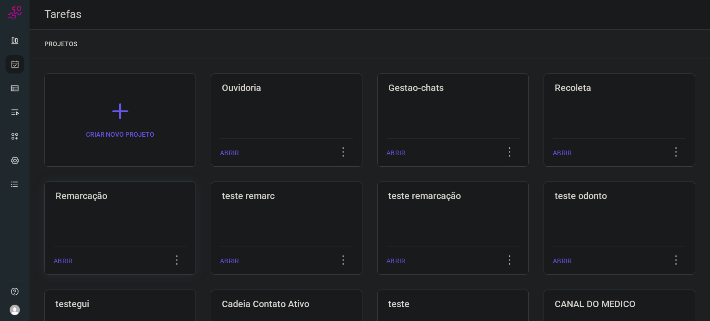
click at [125, 197] on h3 "Remarcação" at bounding box center [119, 195] width 129 height 11
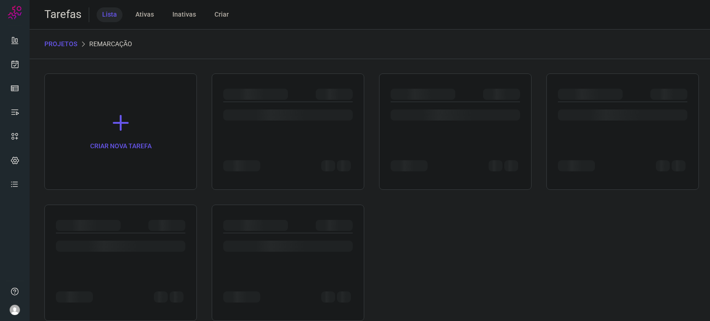
click at [128, 199] on div "CRIAR NOVA TAREFA" at bounding box center [369, 198] width 651 height 248
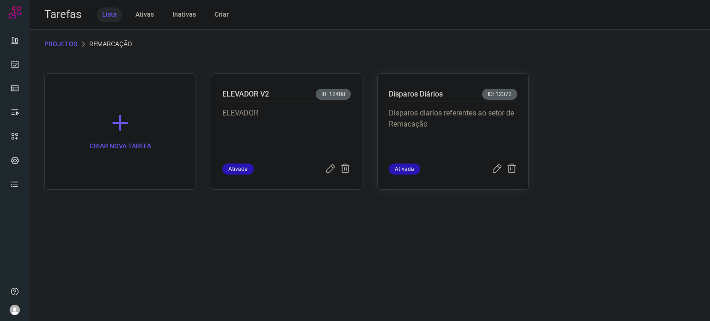
click at [453, 136] on p "Disparos diarios referentes ao setor de Remacação" at bounding box center [453, 131] width 129 height 46
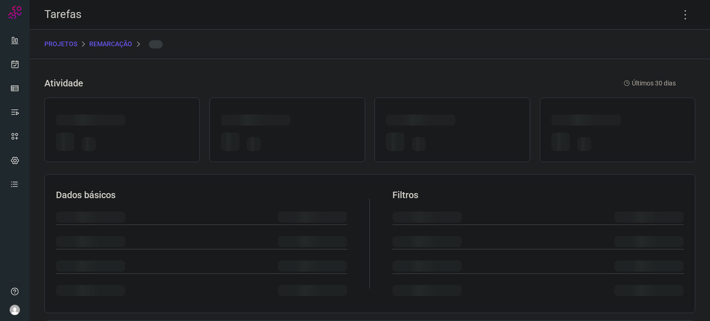
click at [453, 129] on div at bounding box center [452, 141] width 132 height 25
click at [679, 15] on icon at bounding box center [685, 14] width 19 height 19
click at [677, 18] on icon at bounding box center [685, 14] width 19 height 19
click at [679, 13] on icon at bounding box center [685, 14] width 19 height 19
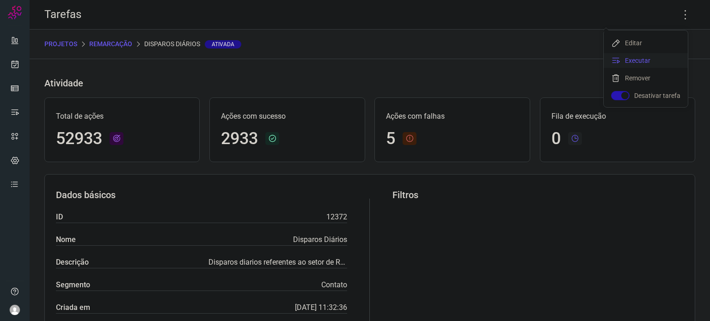
click at [668, 64] on li "Executar" at bounding box center [646, 60] width 84 height 15
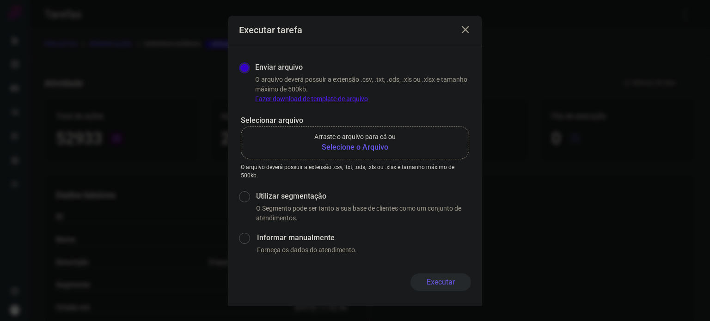
click at [349, 147] on b "Selecione o Arquivo" at bounding box center [354, 147] width 81 height 11
click at [0, 0] on input "Arraste o arquivo para cá ou Selecione o Arquivo" at bounding box center [0, 0] width 0 height 0
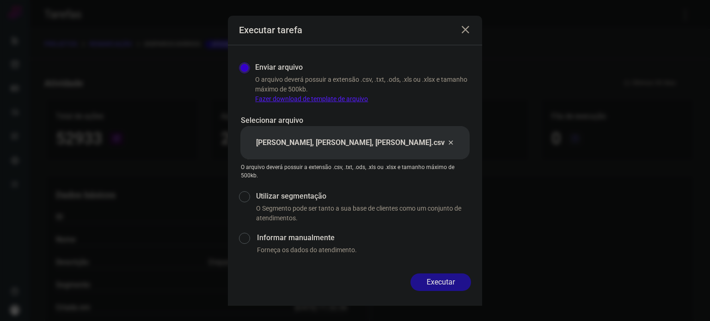
click at [461, 276] on button "Executar" at bounding box center [441, 283] width 61 height 18
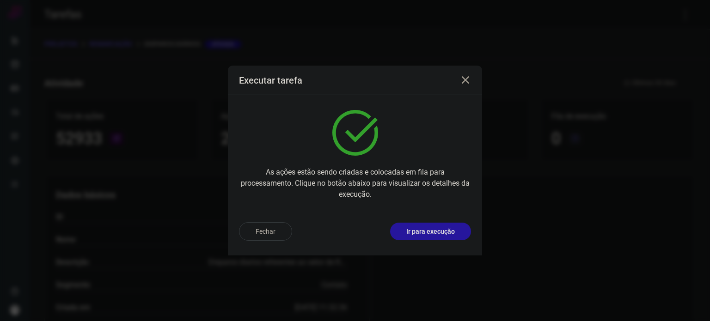
click at [456, 234] on button "Ir para execução" at bounding box center [430, 232] width 81 height 18
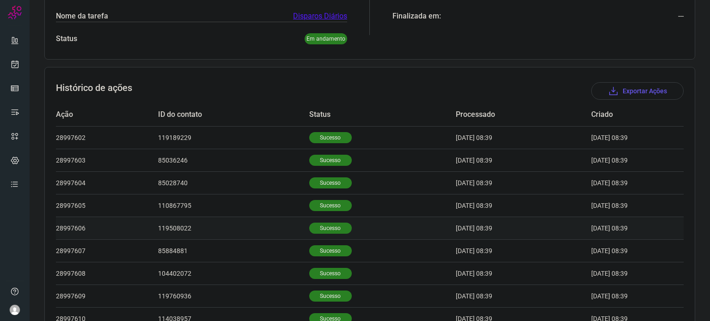
scroll to position [231, 0]
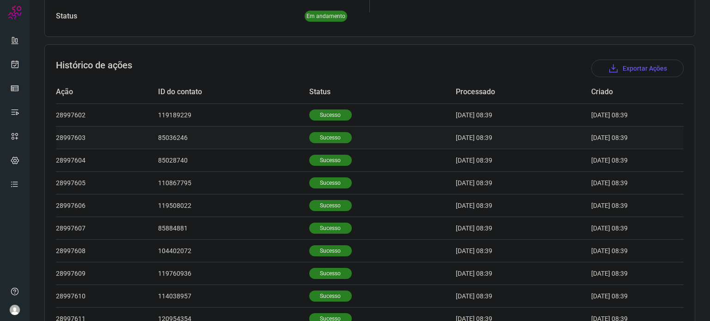
click at [317, 144] on td "Sucesso" at bounding box center [382, 137] width 147 height 23
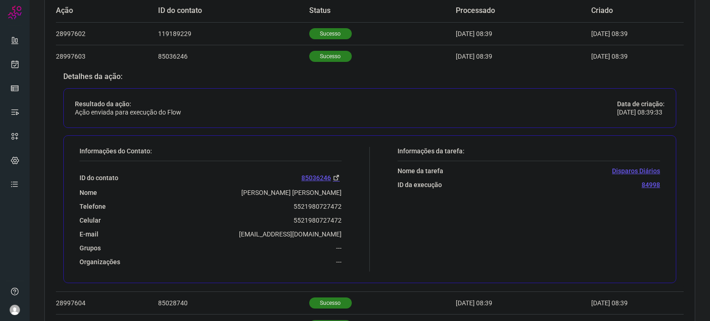
scroll to position [370, 0]
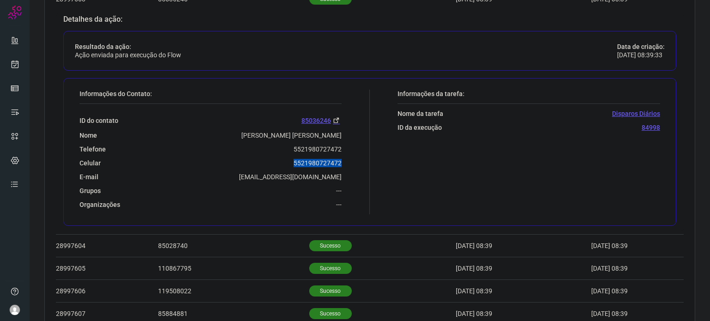
drag, startPoint x: 289, startPoint y: 164, endPoint x: 358, endPoint y: 166, distance: 69.4
click at [358, 166] on div "Informações do Contato: ID do contato 85036246 Nome Enrique Roy Dionisio Calder…" at bounding box center [222, 152] width 295 height 125
copy p "5521980727472"
click at [19, 70] on link at bounding box center [15, 64] width 18 height 18
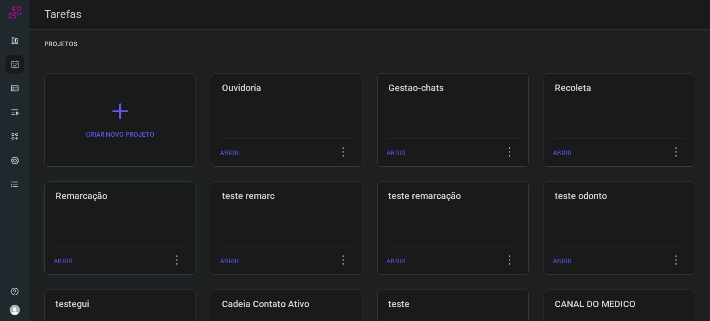
click at [150, 193] on h3 "Remarcação" at bounding box center [119, 195] width 129 height 11
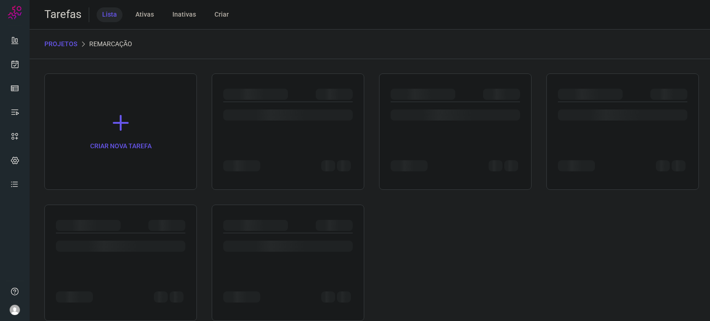
click at [150, 191] on div "CRIAR NOVA TAREFA" at bounding box center [369, 198] width 651 height 248
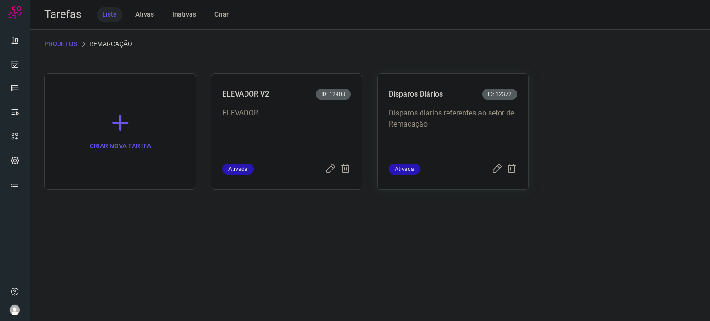
click at [489, 97] on span "ID: 12372" at bounding box center [499, 94] width 35 height 11
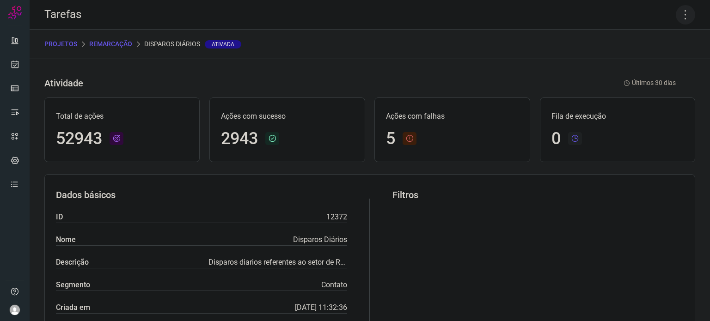
click at [677, 13] on icon at bounding box center [685, 14] width 19 height 19
click at [651, 59] on li "Executar" at bounding box center [646, 60] width 84 height 15
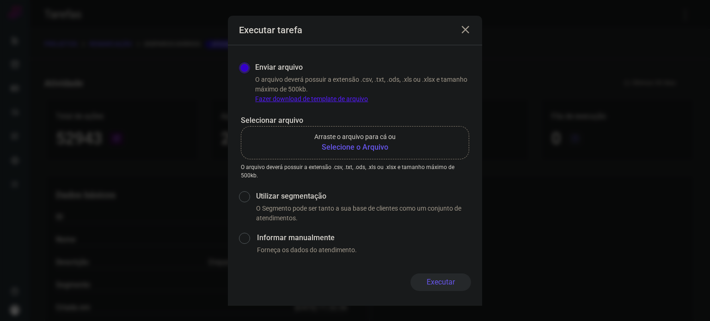
click at [386, 148] on b "Selecione o Arquivo" at bounding box center [354, 147] width 81 height 11
click at [0, 0] on input "Arraste o arquivo para cá ou Selecione o Arquivo" at bounding box center [0, 0] width 0 height 0
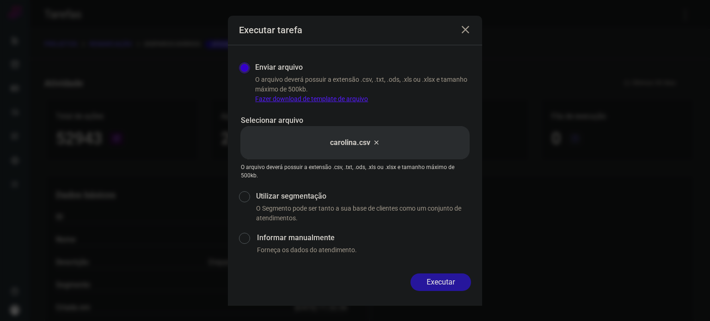
click at [446, 281] on button "Executar" at bounding box center [441, 283] width 61 height 18
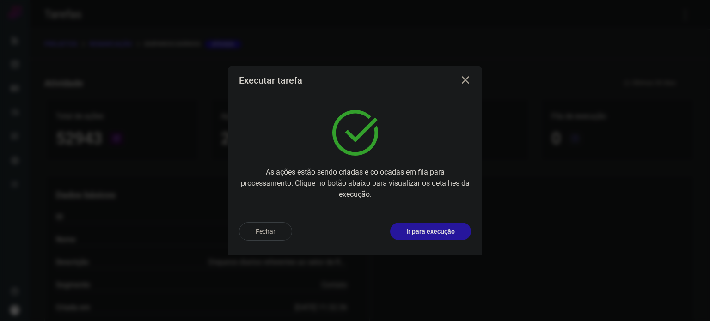
click at [440, 228] on p "Ir para execução" at bounding box center [430, 232] width 49 height 10
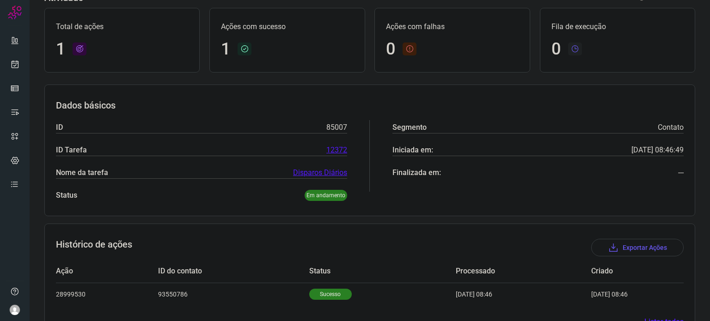
scroll to position [82, 0]
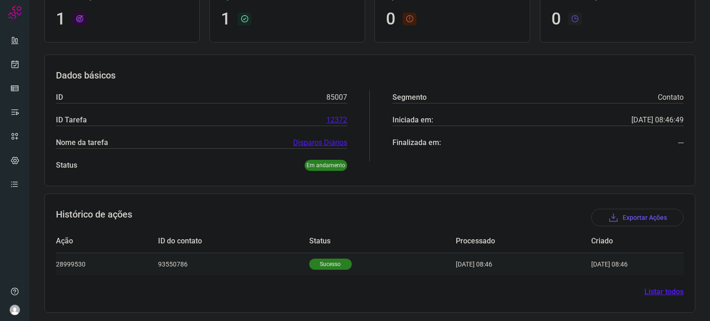
click at [333, 262] on p "Sucesso" at bounding box center [330, 264] width 43 height 11
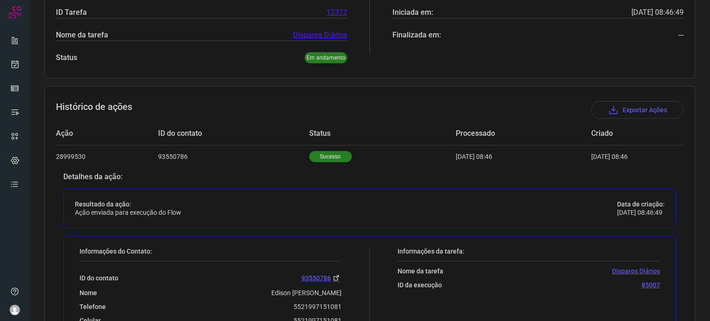
scroll to position [306, 0]
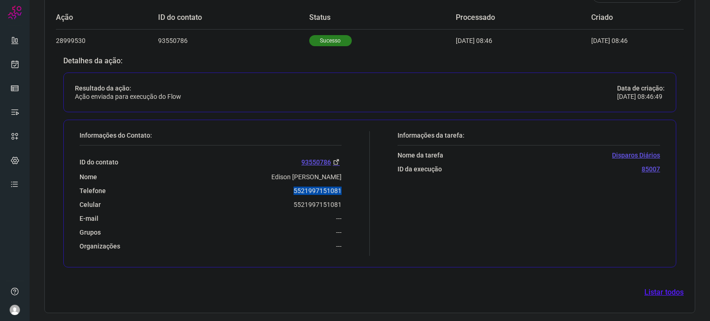
drag, startPoint x: 293, startPoint y: 191, endPoint x: 341, endPoint y: 189, distance: 48.1
click at [341, 189] on div "Informações do Contato: ID do contato 93550786 Nome Edison Carmo de Queiroz Tel…" at bounding box center [222, 193] width 295 height 125
copy p "5521997151081"
click at [7, 64] on link at bounding box center [15, 64] width 18 height 18
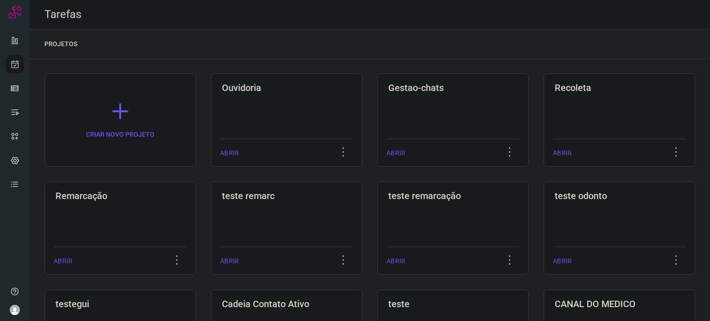
click at [163, 219] on div "Remarcação ABRIR" at bounding box center [120, 228] width 152 height 93
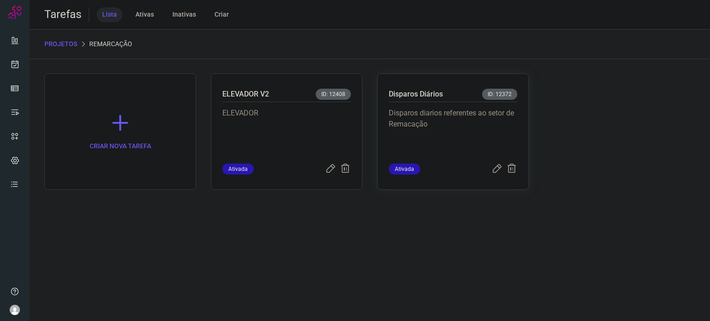
click at [475, 137] on p "Disparos diarios referentes ao setor de Remacação" at bounding box center [453, 131] width 129 height 46
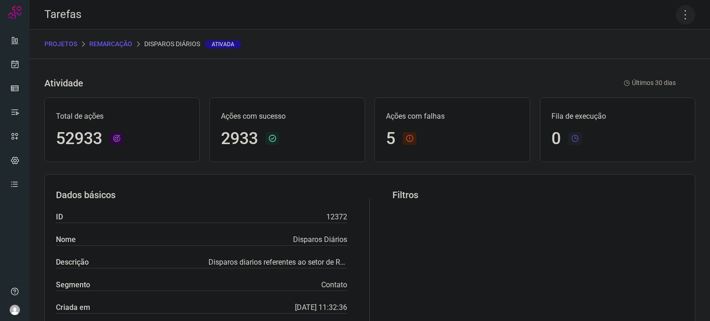
click at [682, 16] on icon at bounding box center [685, 14] width 19 height 19
click at [638, 61] on li "Executar" at bounding box center [646, 60] width 84 height 15
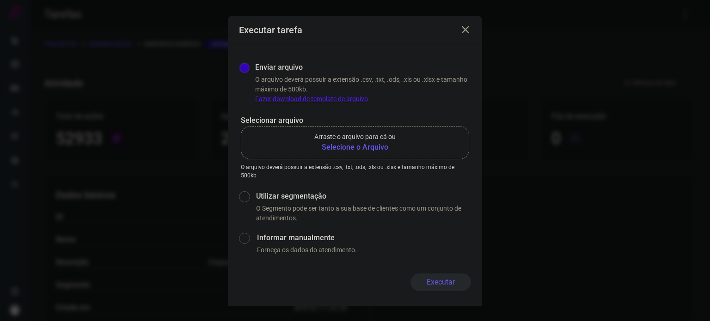
click at [375, 145] on b "Selecione o Arquivo" at bounding box center [354, 147] width 81 height 11
click at [0, 0] on input "Arraste o arquivo para cá ou Selecione o Arquivo" at bounding box center [0, 0] width 0 height 0
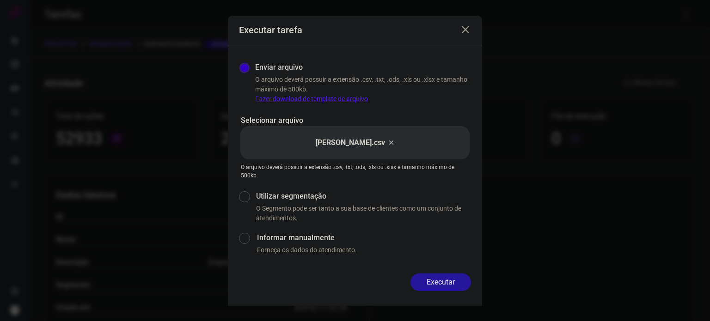
click at [458, 283] on button "Executar" at bounding box center [441, 283] width 61 height 18
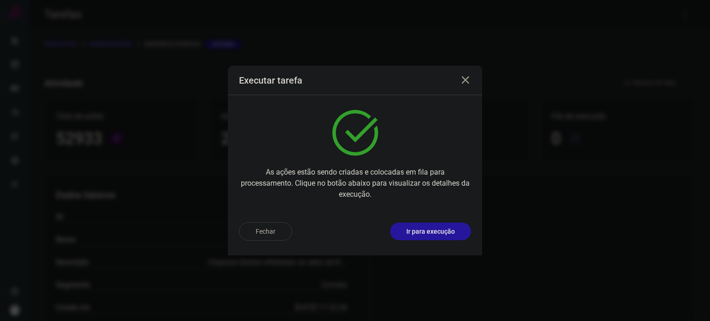
click at [455, 238] on button "Ir para execução" at bounding box center [430, 232] width 81 height 18
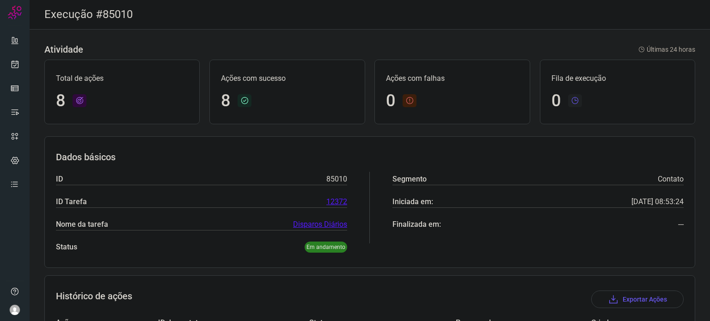
scroll to position [240, 0]
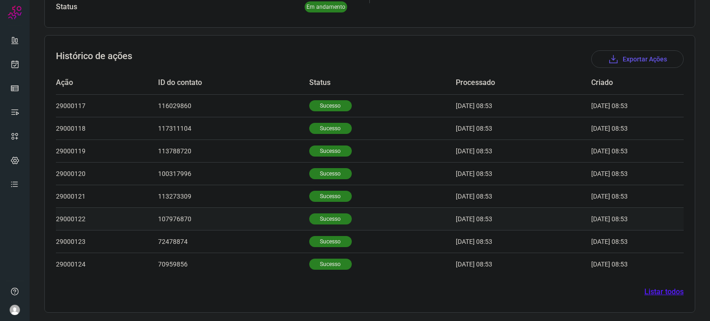
click at [323, 208] on td "Sucesso" at bounding box center [382, 219] width 147 height 23
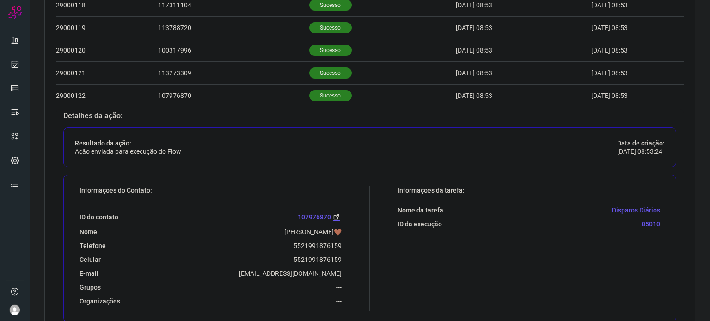
scroll to position [379, 0]
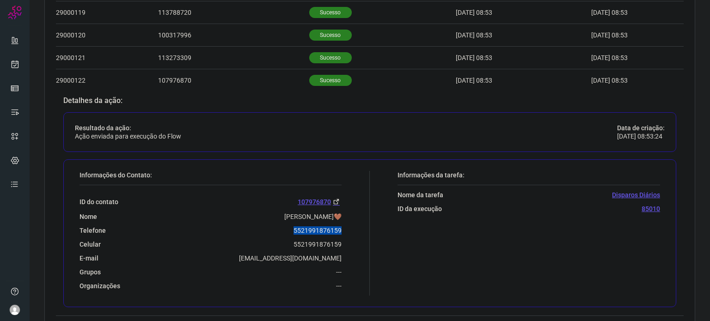
drag, startPoint x: 289, startPoint y: 231, endPoint x: 360, endPoint y: 229, distance: 71.7
click at [360, 229] on div "Informações do Contato: ID do contato 107976870 Nome Sueli Souza🤎 Telefone 5521…" at bounding box center [222, 233] width 295 height 125
copy p "5521991876159"
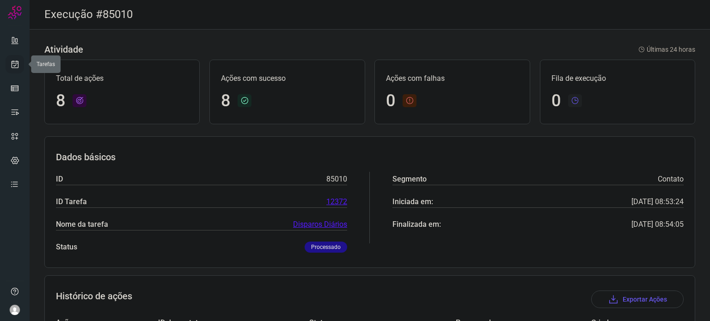
click at [19, 69] on link at bounding box center [15, 64] width 18 height 18
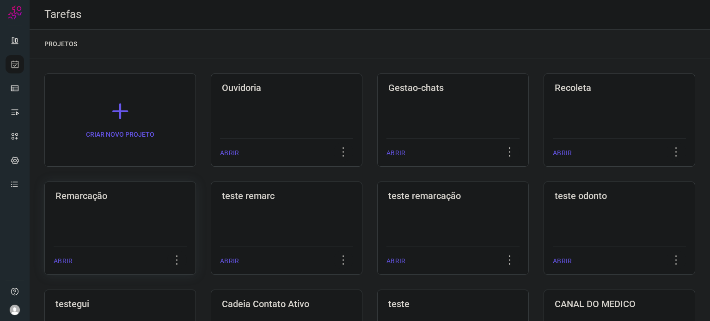
click at [127, 214] on div "Remarcação ABRIR" at bounding box center [120, 228] width 152 height 93
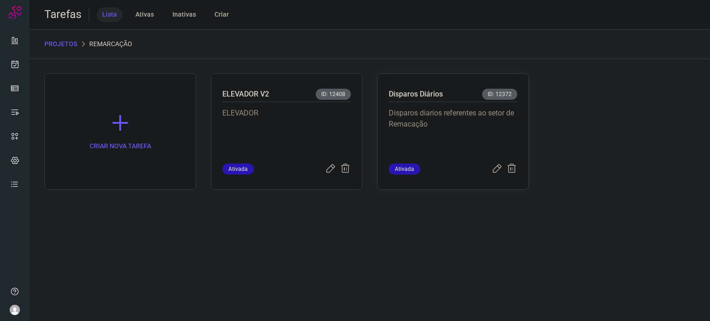
click at [507, 118] on p "Disparos diarios referentes ao setor de Remacação" at bounding box center [453, 131] width 129 height 46
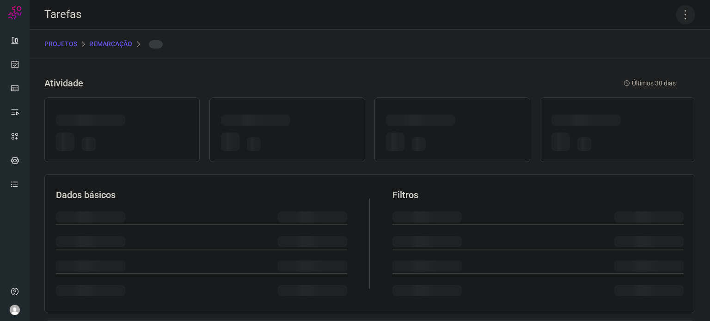
click at [676, 17] on icon at bounding box center [685, 14] width 19 height 19
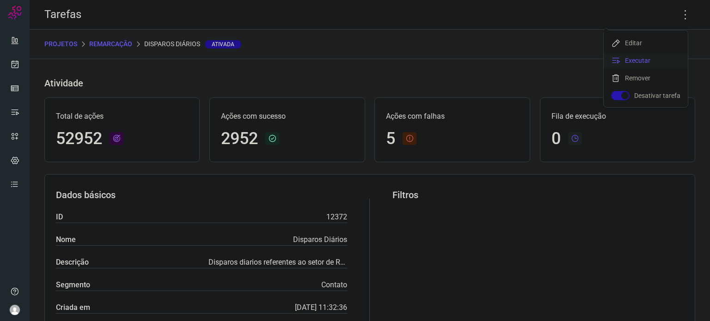
click at [639, 63] on li "Executar" at bounding box center [646, 60] width 84 height 15
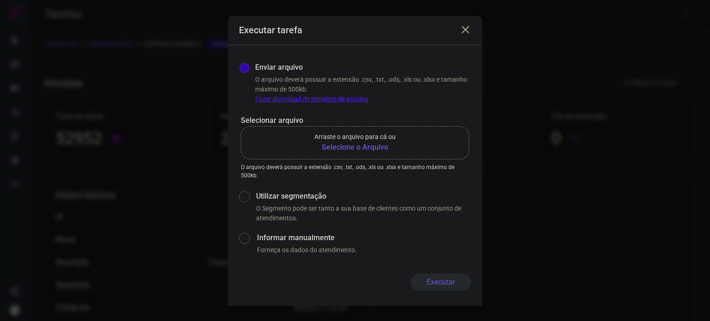
click at [373, 146] on b "Selecione o Arquivo" at bounding box center [354, 147] width 81 height 11
click at [0, 0] on input "Arraste o arquivo para cá ou Selecione o Arquivo" at bounding box center [0, 0] width 0 height 0
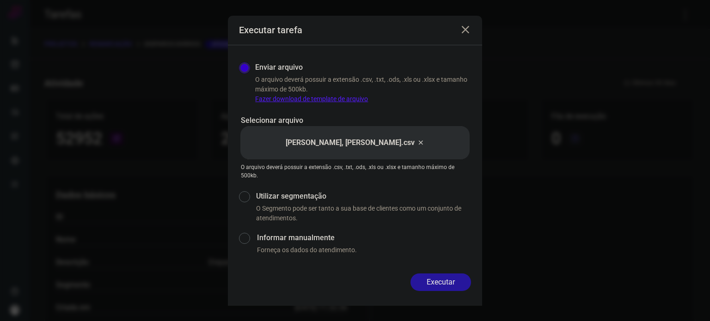
click at [453, 286] on button "Executar" at bounding box center [441, 283] width 61 height 18
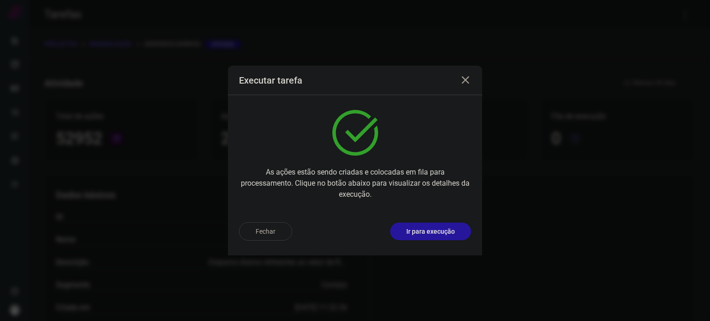
click at [443, 230] on p "Ir para execução" at bounding box center [430, 232] width 49 height 10
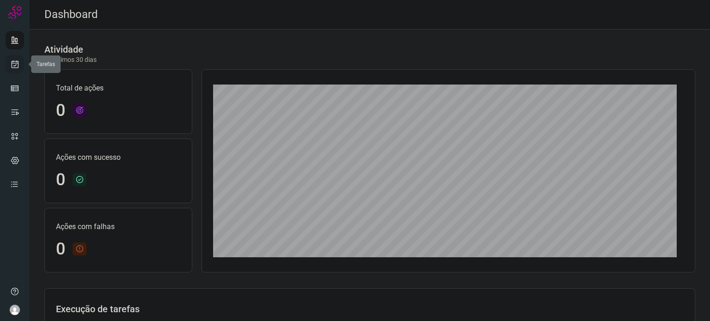
click at [13, 69] on link at bounding box center [15, 64] width 18 height 18
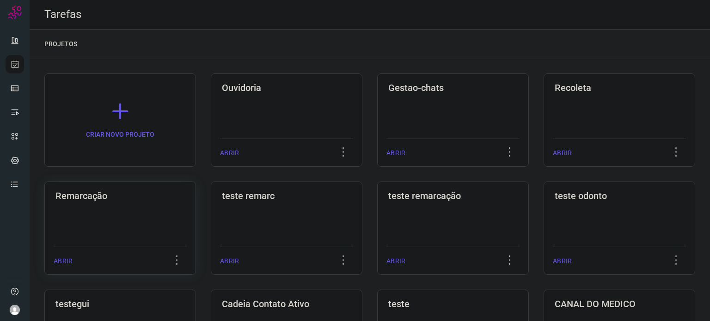
click at [102, 204] on div "Remarcação ABRIR" at bounding box center [120, 228] width 152 height 93
click at [98, 203] on div "Remarcação ABRIR" at bounding box center [120, 228] width 152 height 93
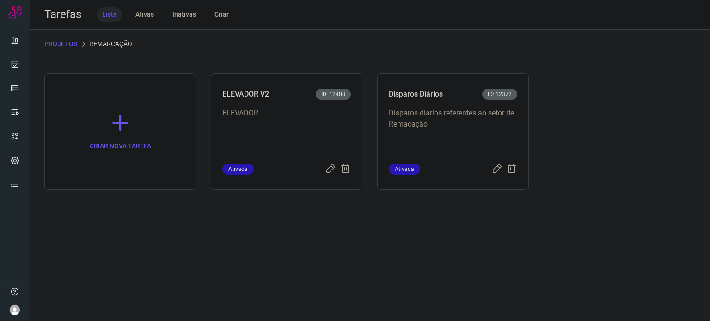
click at [445, 118] on p "Disparos diarios referentes ao setor de Remacação" at bounding box center [453, 131] width 129 height 46
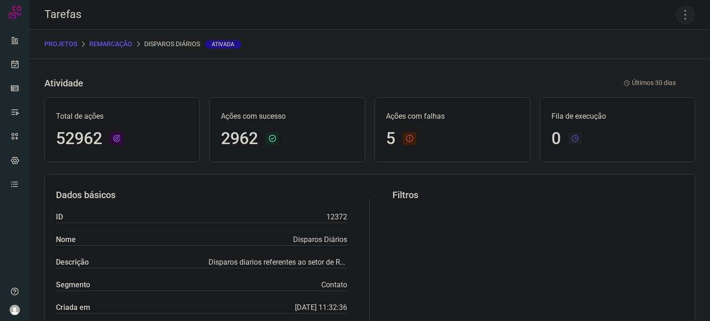
click at [677, 15] on icon at bounding box center [685, 14] width 19 height 19
click at [653, 61] on li "Executar" at bounding box center [646, 60] width 84 height 15
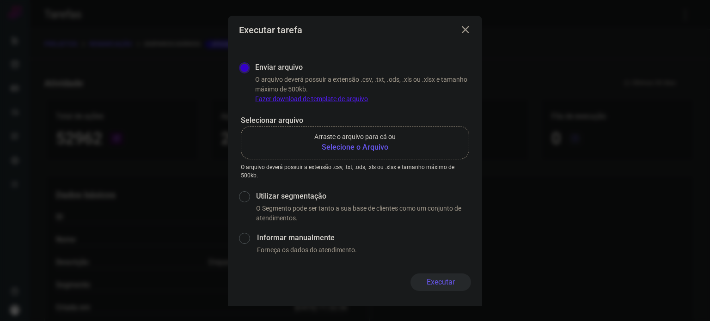
click at [361, 148] on b "Selecione o Arquivo" at bounding box center [354, 147] width 81 height 11
click at [0, 0] on input "Arraste o arquivo para cá ou Selecione o Arquivo" at bounding box center [0, 0] width 0 height 0
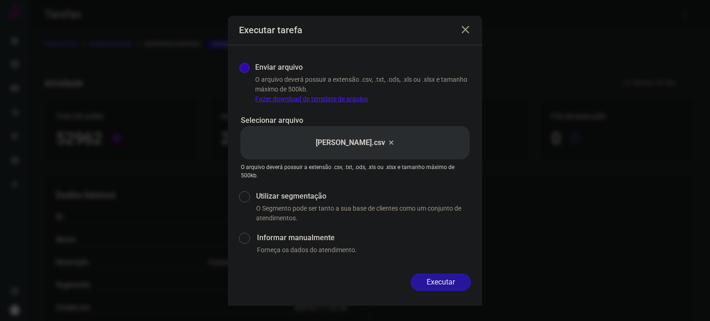
click at [455, 280] on button "Executar" at bounding box center [441, 283] width 61 height 18
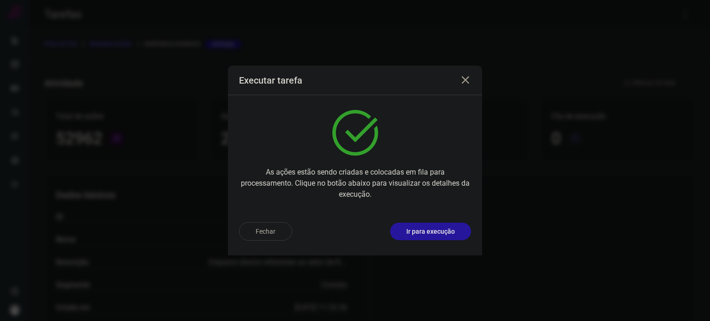
click at [441, 238] on button "Ir para execução" at bounding box center [430, 232] width 81 height 18
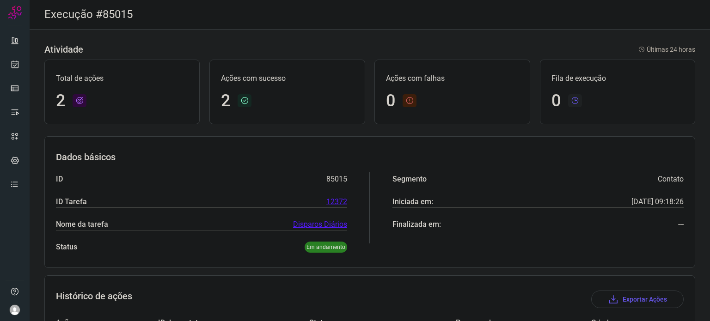
scroll to position [104, 0]
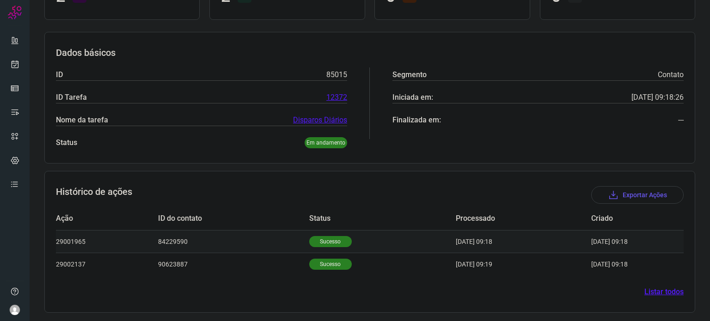
click at [334, 246] on td "Sucesso" at bounding box center [382, 241] width 147 height 23
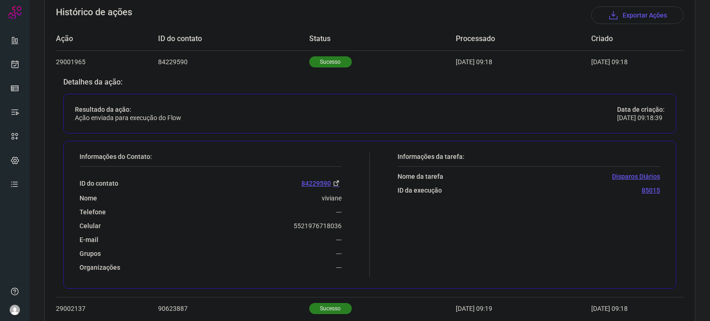
scroll to position [320, 0]
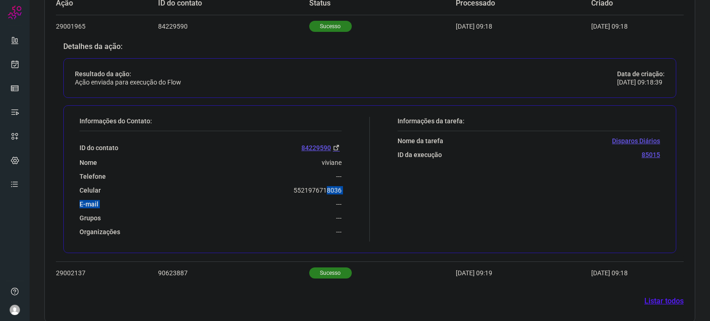
drag, startPoint x: 284, startPoint y: 196, endPoint x: 322, endPoint y: 184, distance: 39.9
click at [322, 184] on div "ID do contato [PHONE_NUMBER] Nome viviane Telefone --- Celular [PHONE_NUMBER] E…" at bounding box center [211, 183] width 262 height 105
click at [294, 172] on div "Telefone ---" at bounding box center [211, 176] width 262 height 8
drag, startPoint x: 289, startPoint y: 188, endPoint x: 341, endPoint y: 189, distance: 52.2
click at [341, 189] on div "Informações do Contato: ID do contato [PHONE_NUMBER] Nome viviane Telefone --- …" at bounding box center [222, 179] width 295 height 125
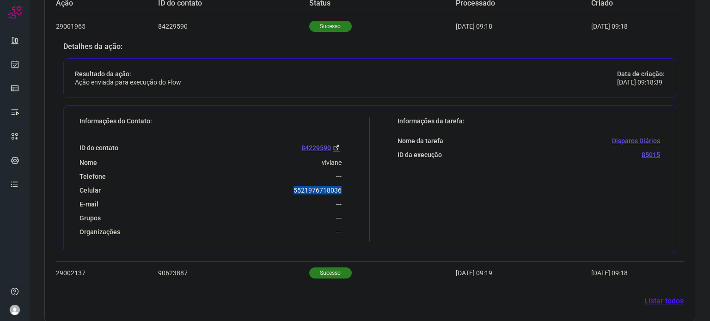
copy p "5521976718036"
